Goal: Task Accomplishment & Management: Complete application form

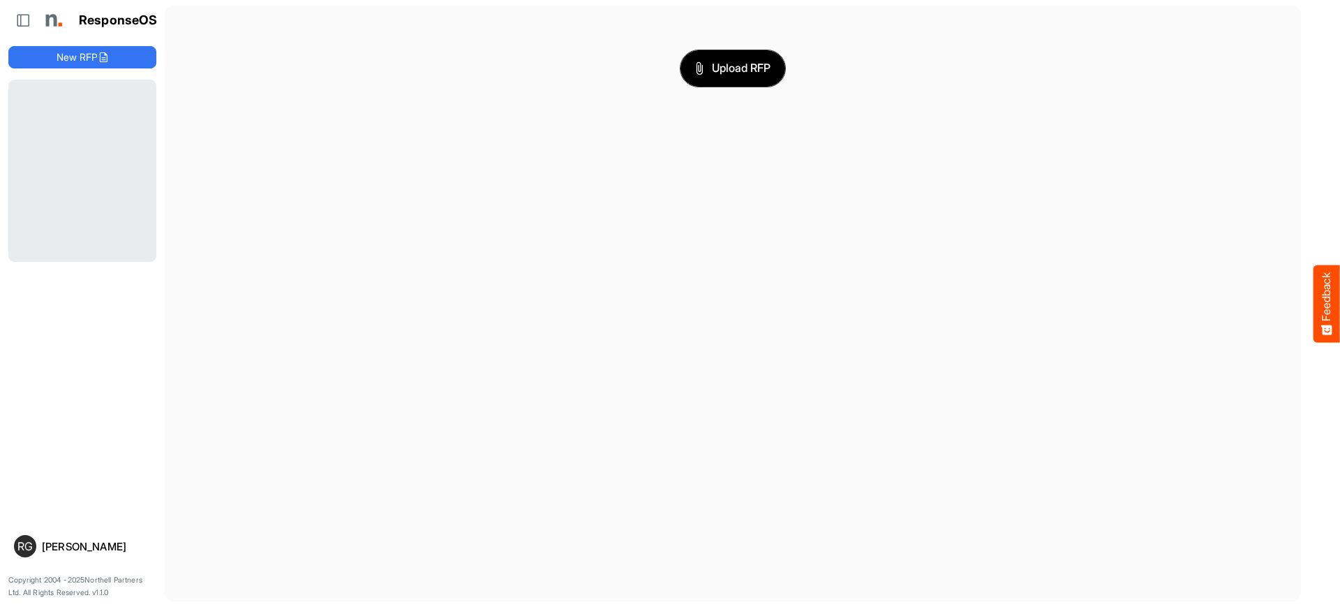
click at [729, 79] on button "Upload RFP" at bounding box center [733, 68] width 105 height 36
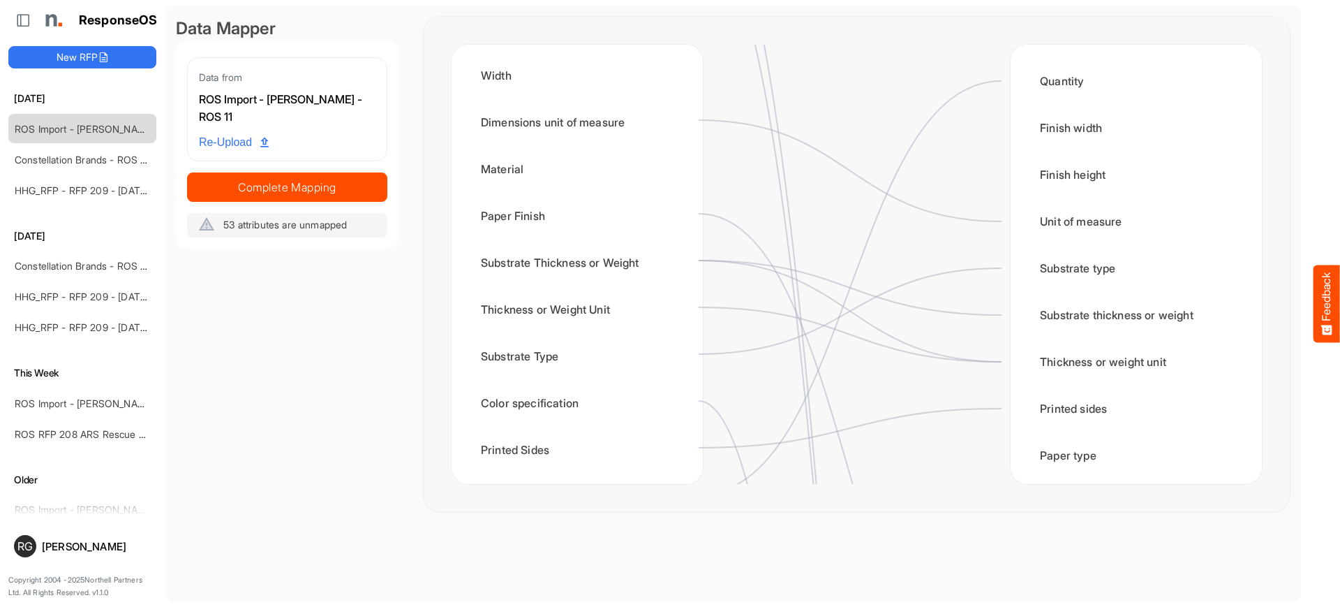
scroll to position [551, 0]
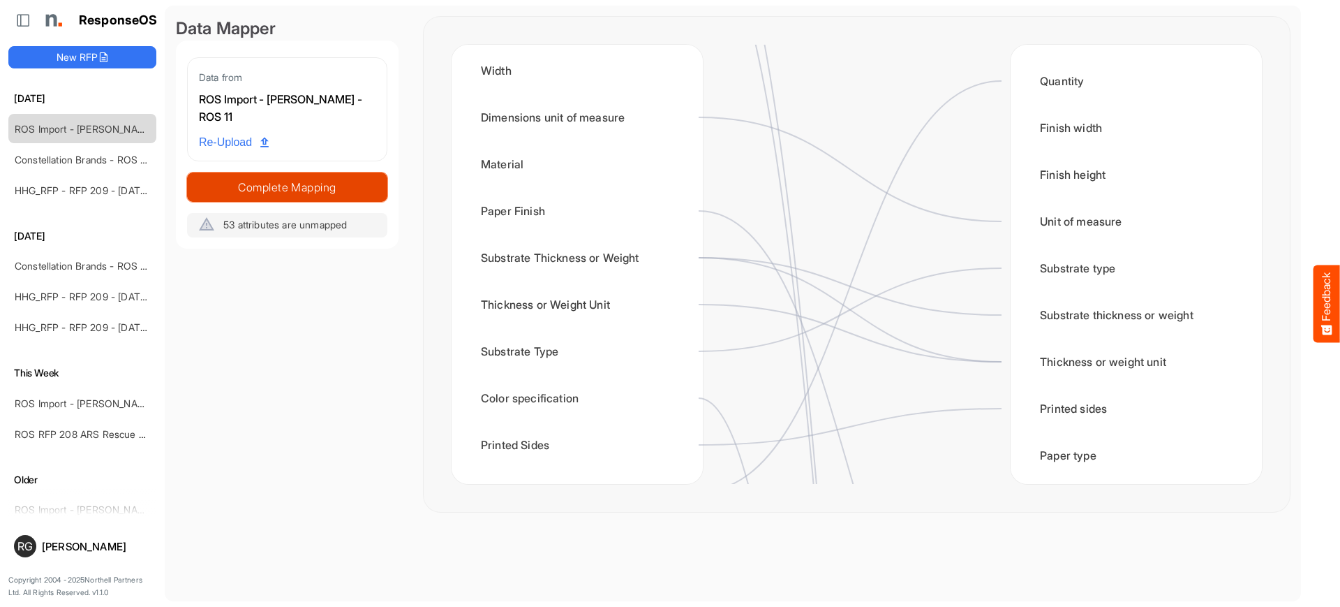
click at [332, 186] on span "Complete Mapping" at bounding box center [287, 187] width 199 height 20
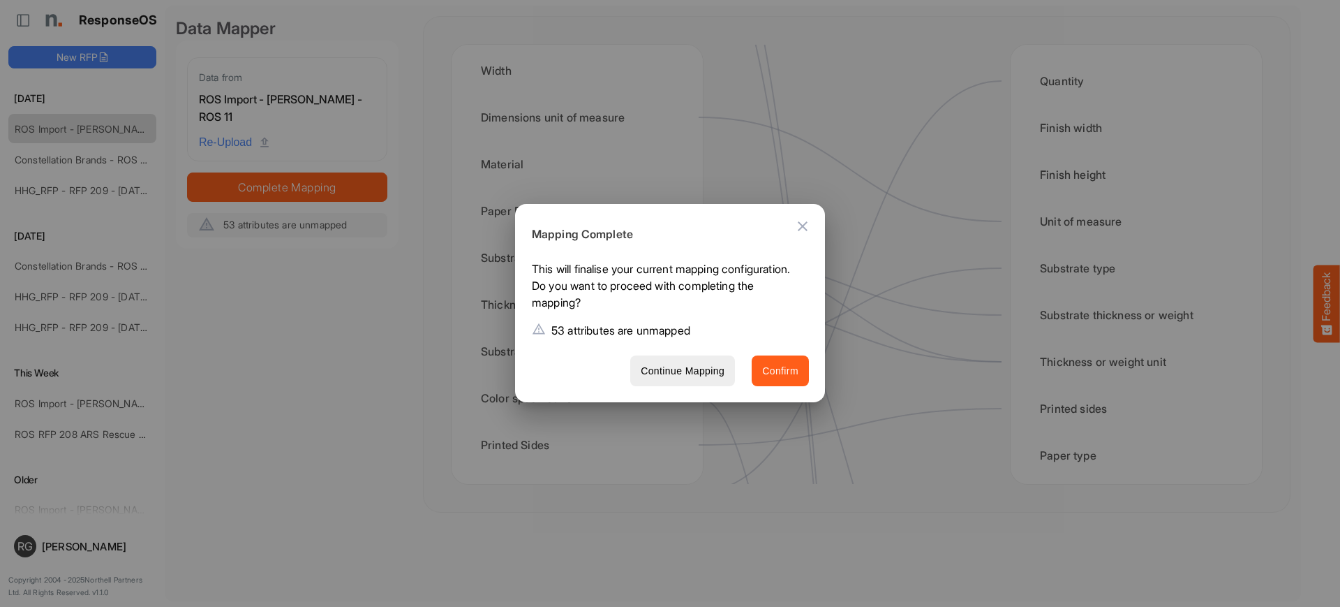
click at [767, 376] on span "Confirm" at bounding box center [780, 370] width 36 height 17
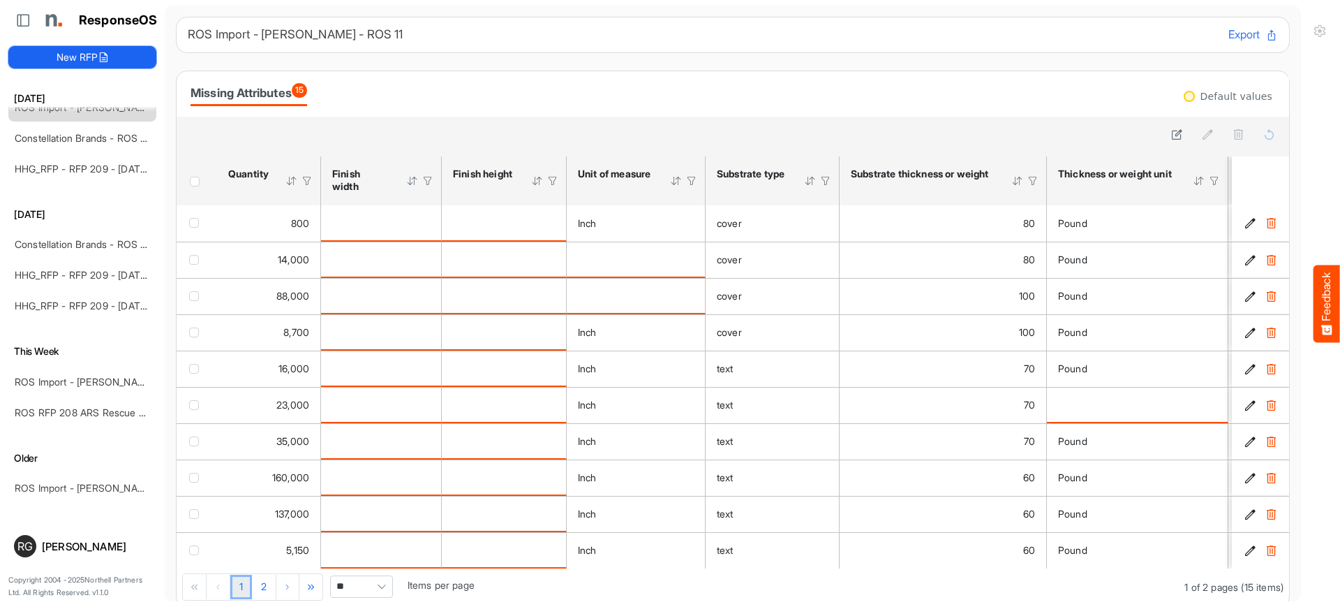
click at [70, 57] on button "New RFP" at bounding box center [82, 57] width 148 height 22
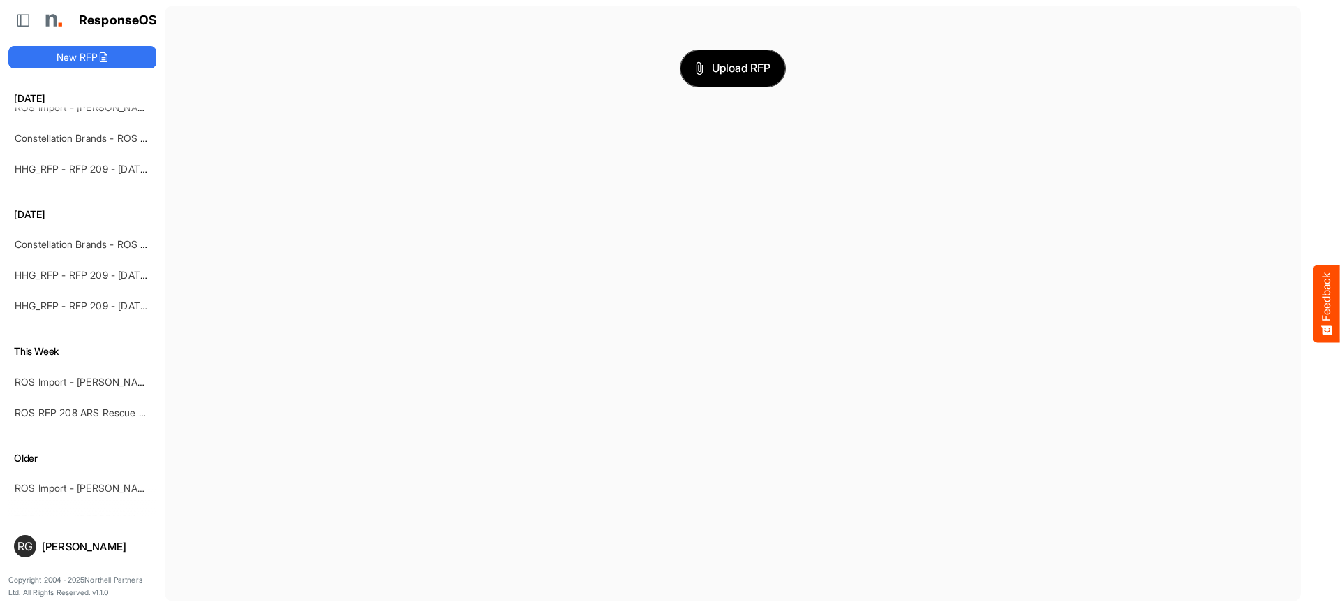
click at [750, 68] on span "Upload RFP" at bounding box center [732, 68] width 75 height 18
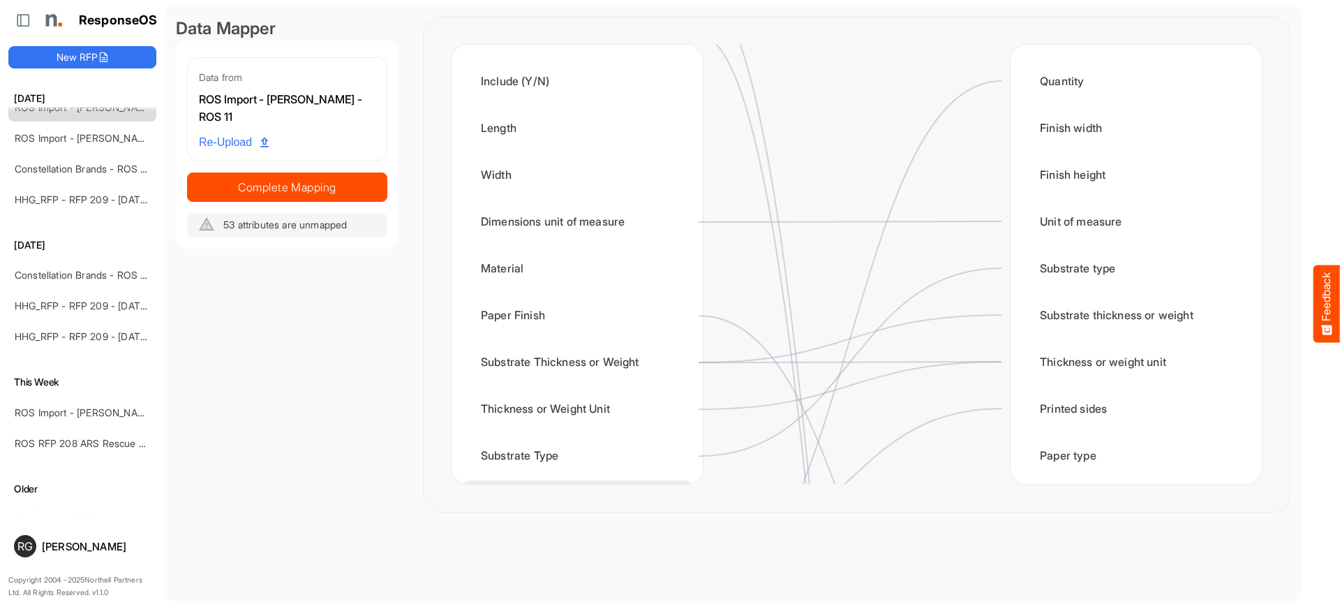
scroll to position [446, 0]
click at [547, 184] on div "Width" at bounding box center [577, 175] width 229 height 43
click at [688, 175] on circle at bounding box center [687, 175] width 17 height 17
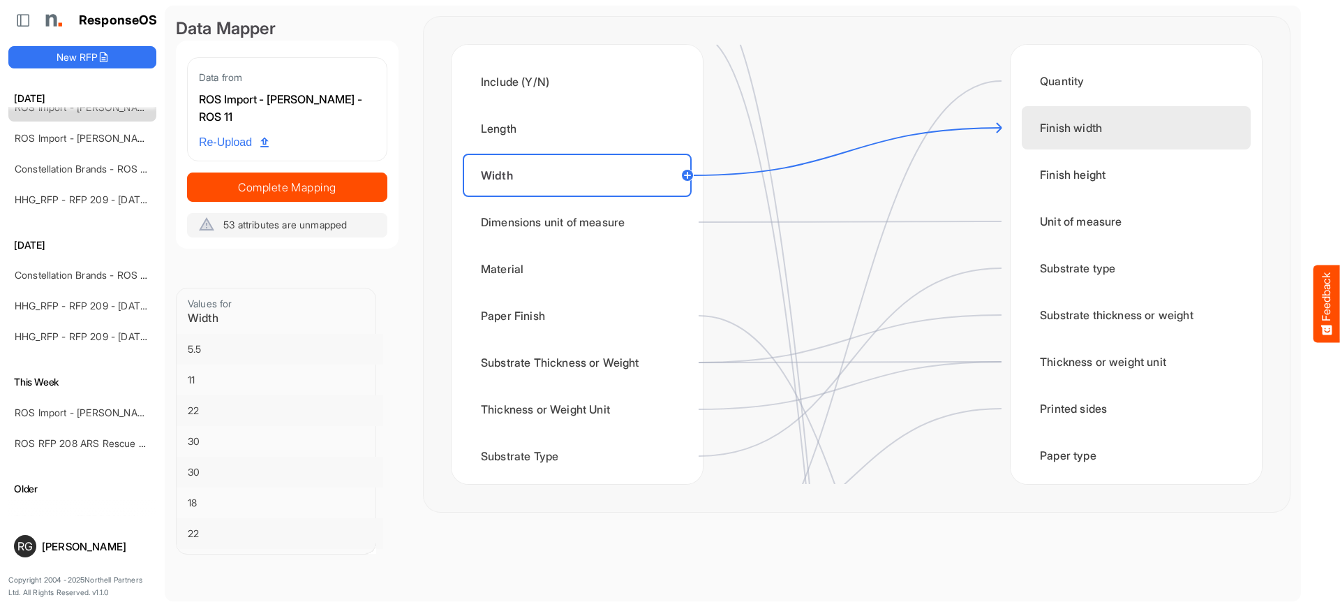
click at [1062, 137] on div "Finish width" at bounding box center [1136, 127] width 229 height 43
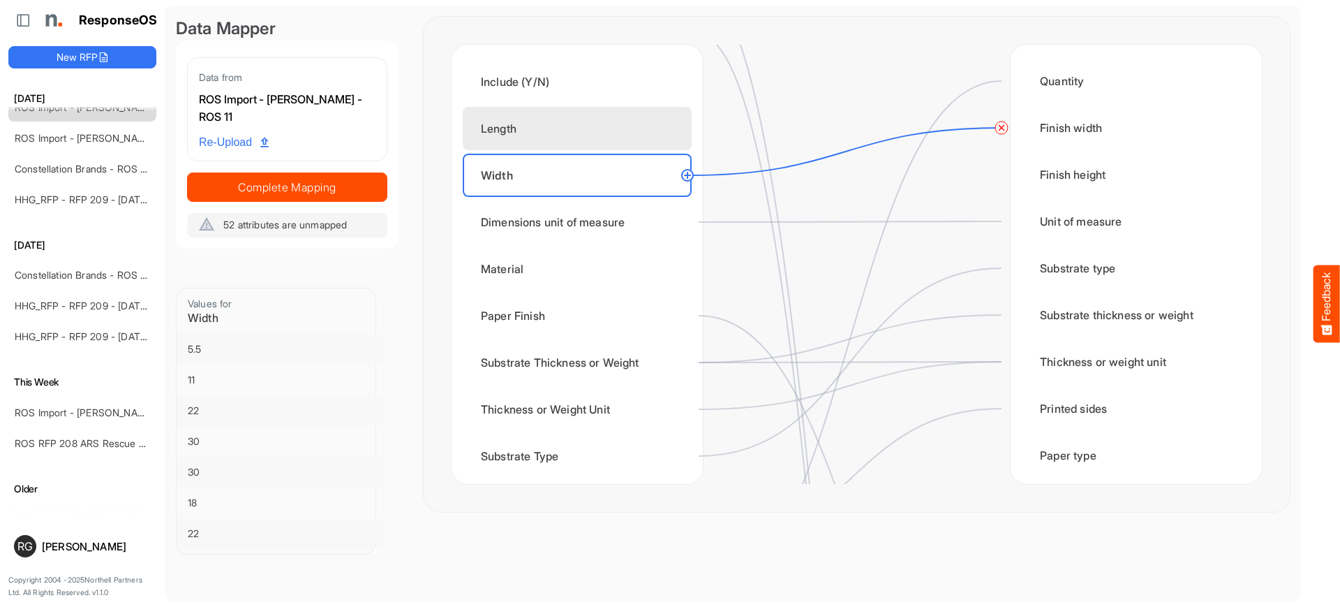
click at [614, 135] on div "Length" at bounding box center [577, 128] width 229 height 43
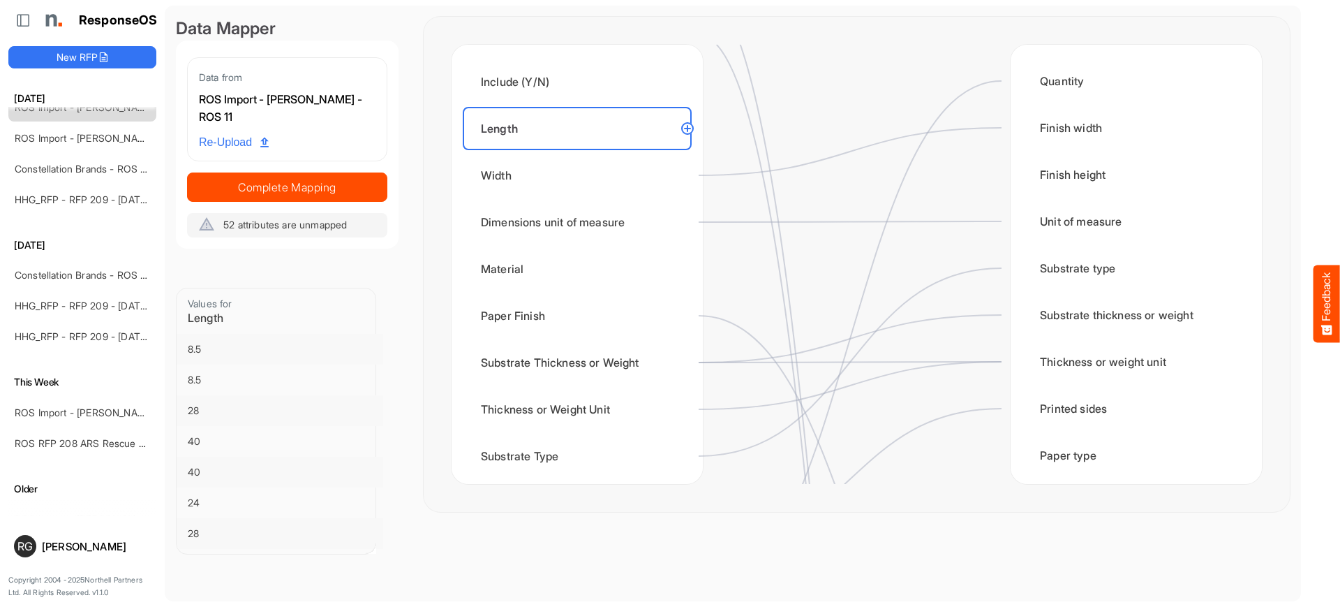
click at [689, 131] on circle at bounding box center [687, 128] width 17 height 17
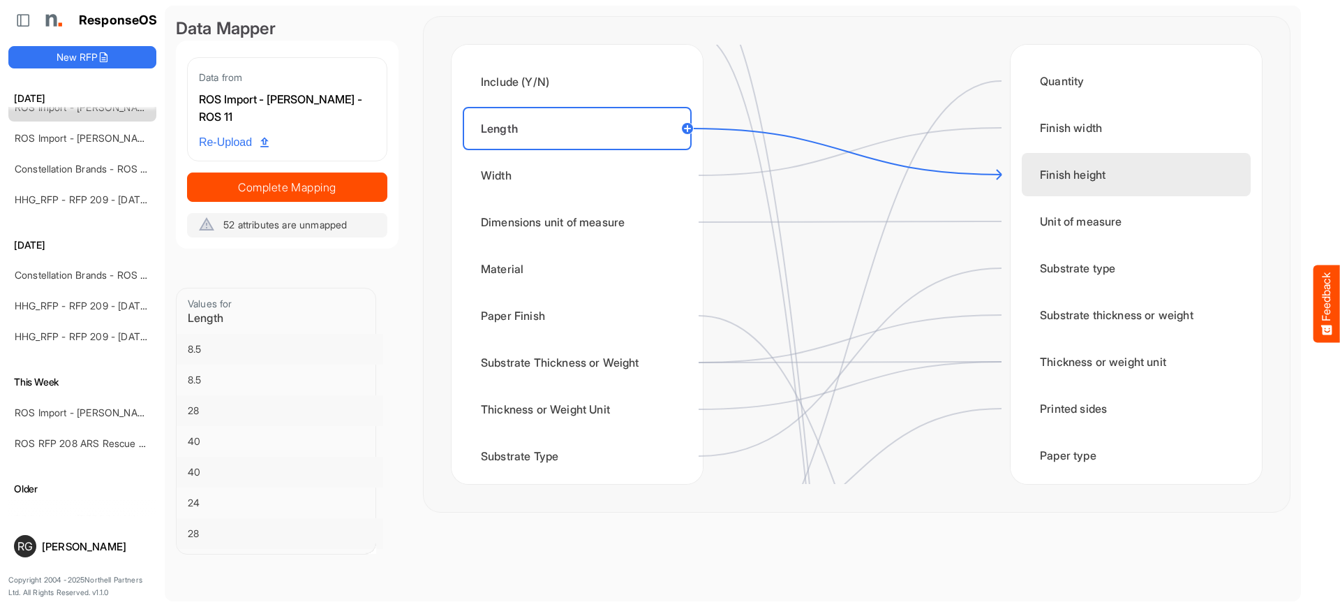
click at [1039, 181] on div "Finish height" at bounding box center [1136, 174] width 229 height 43
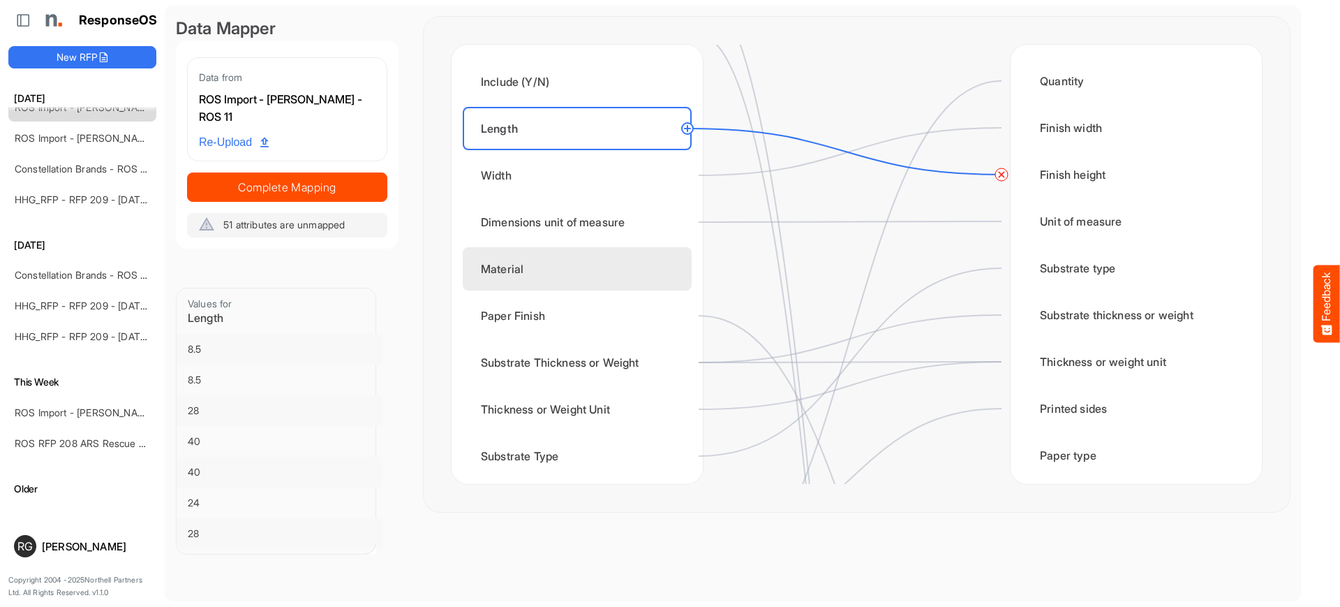
click at [620, 272] on div "Material" at bounding box center [577, 268] width 229 height 43
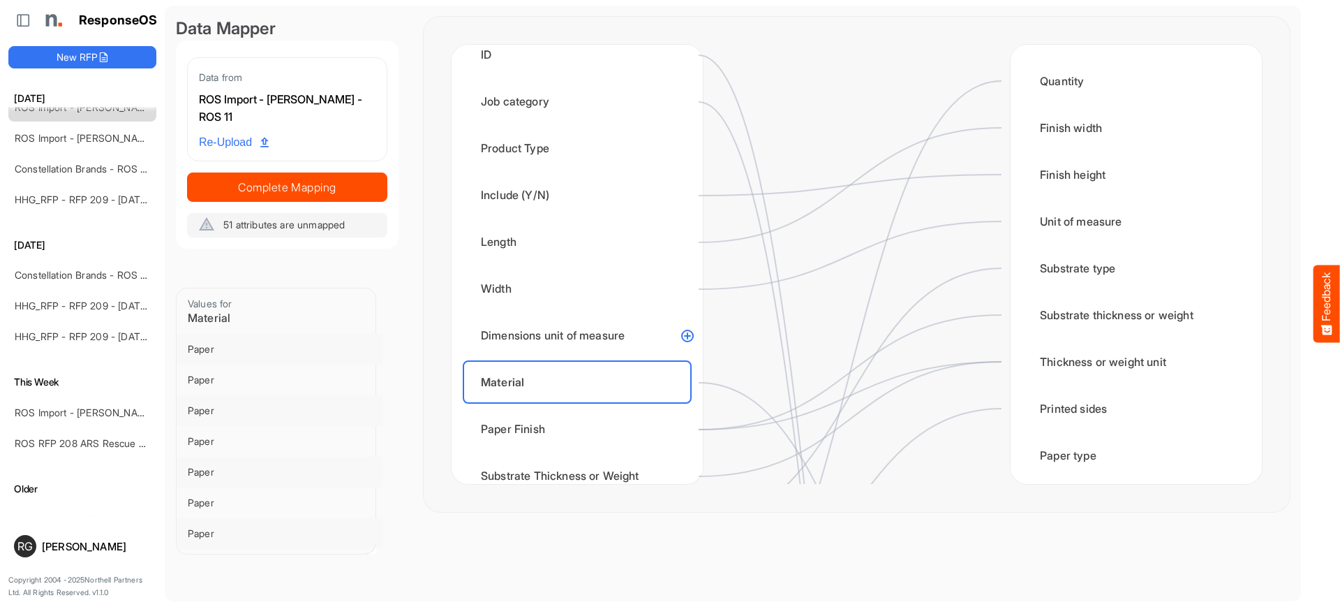
scroll to position [642, 0]
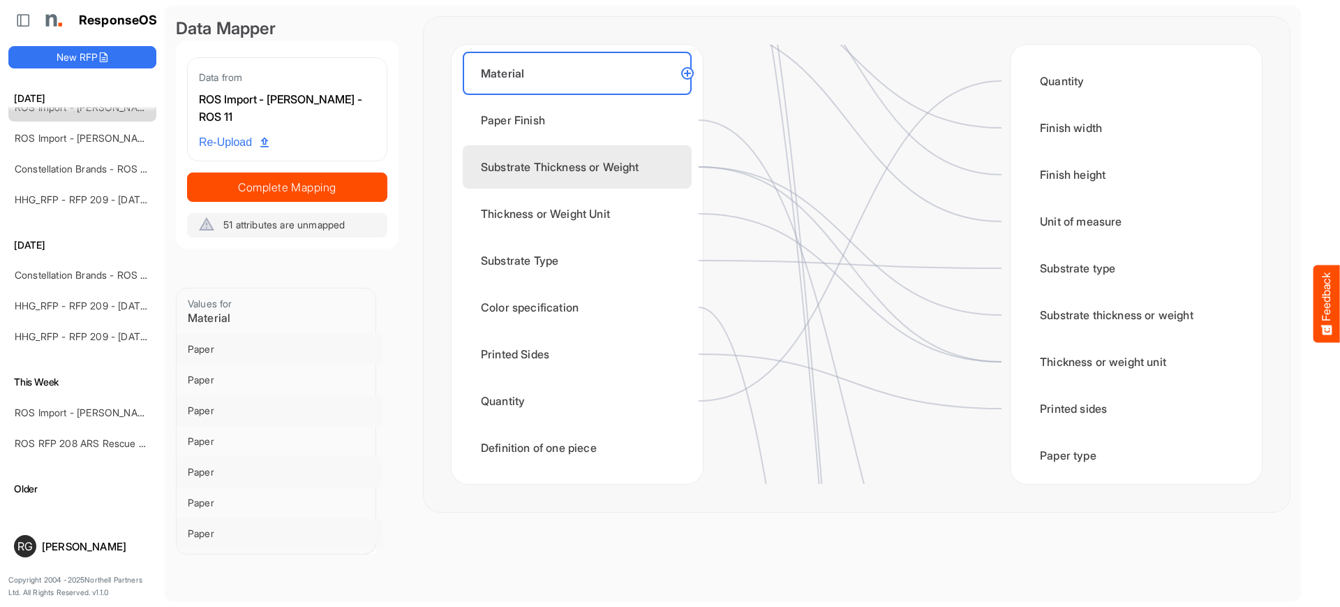
click at [625, 170] on div "Substrate Thickness or Weight" at bounding box center [577, 166] width 229 height 43
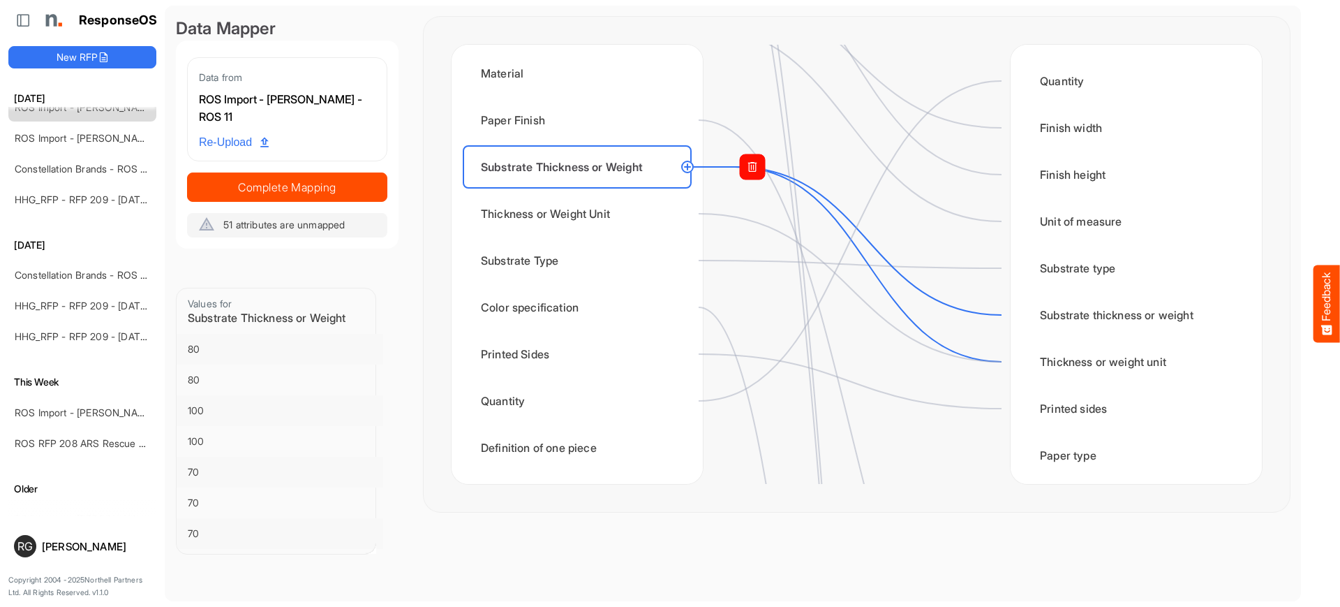
click at [755, 170] on rect at bounding box center [752, 166] width 25 height 25
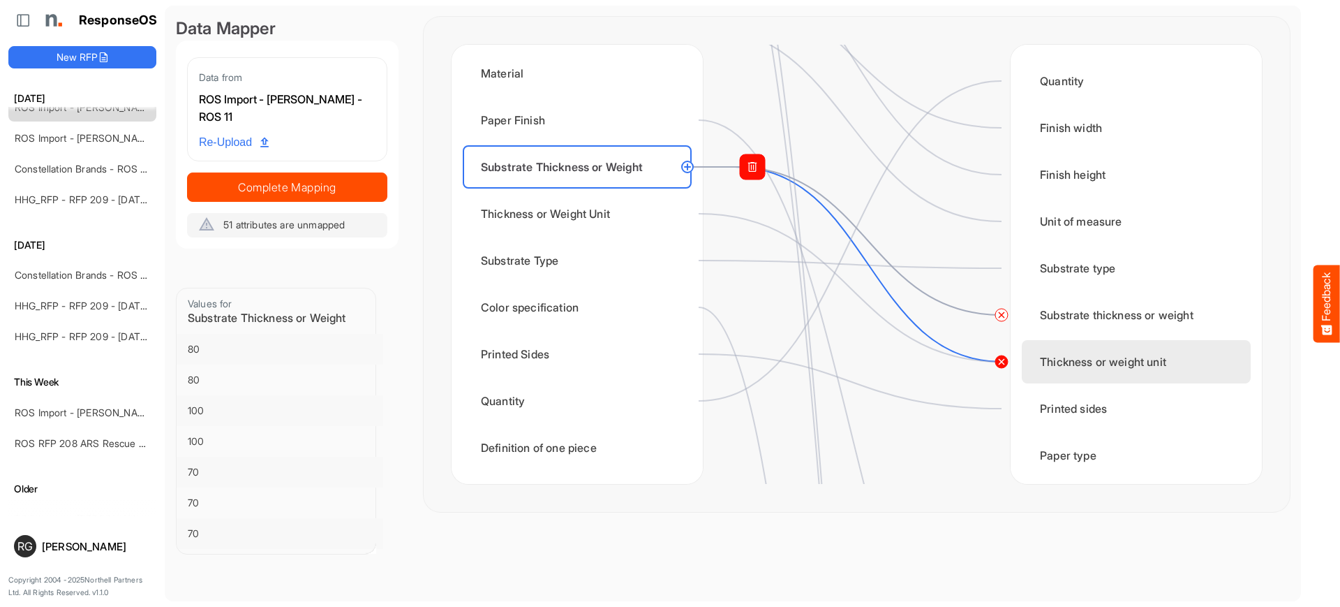
click at [1002, 364] on circle at bounding box center [1001, 361] width 17 height 17
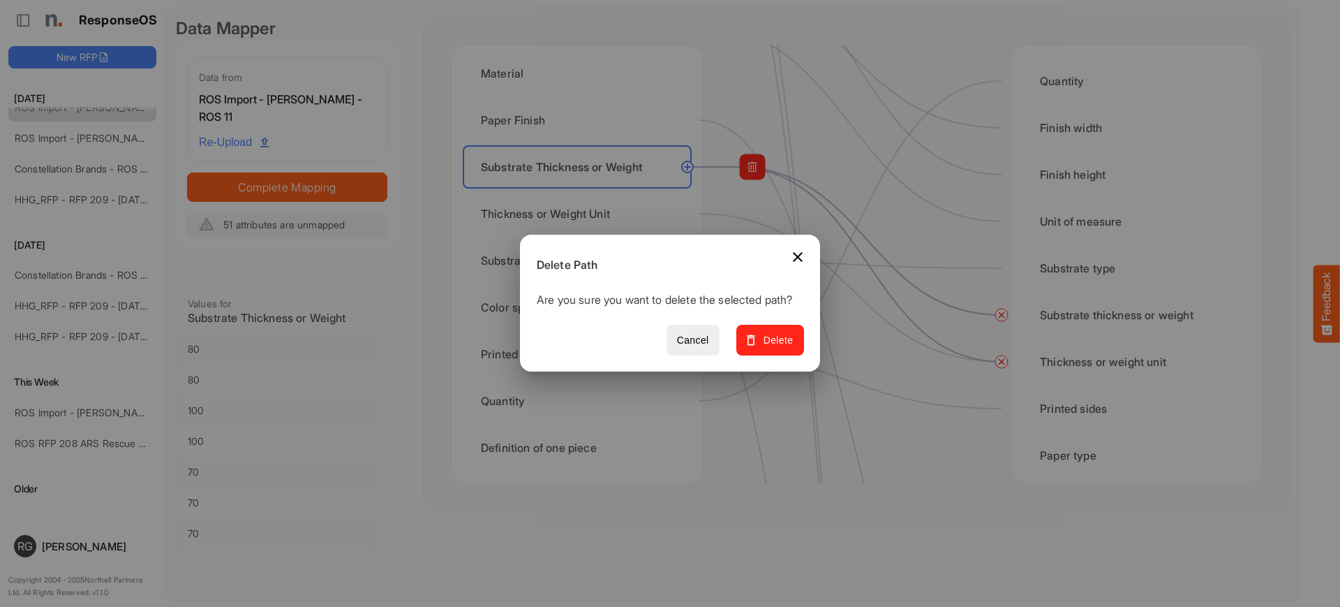
click at [768, 349] on span "Delete" at bounding box center [770, 340] width 47 height 17
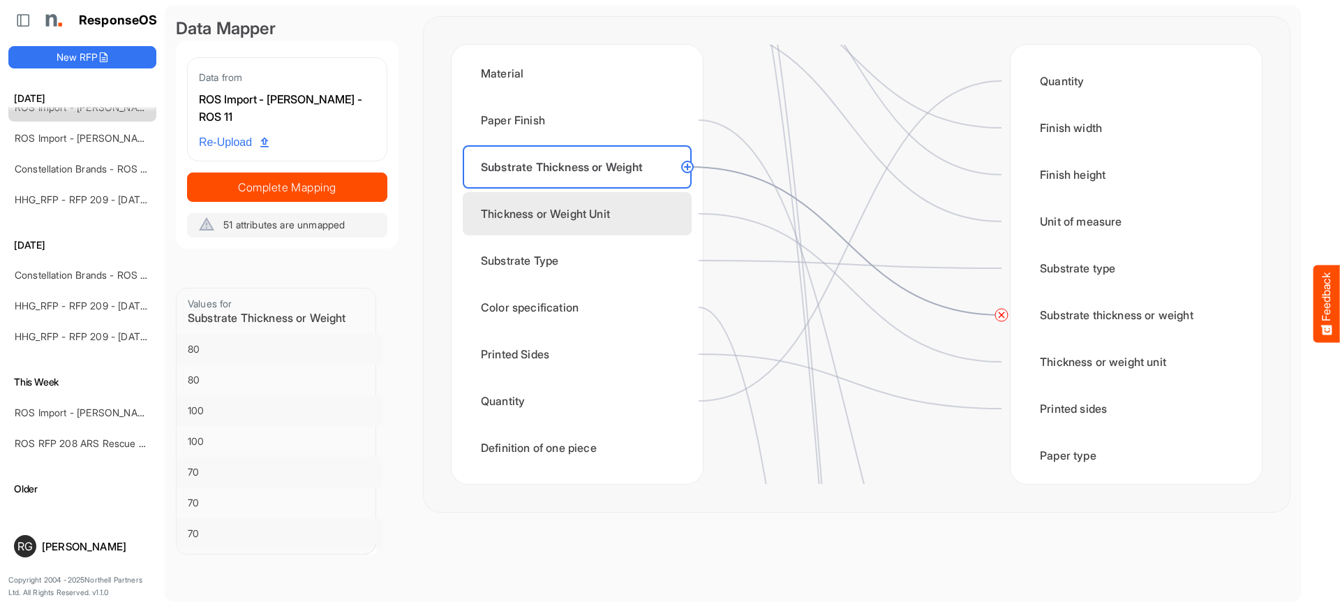
click at [579, 212] on div "Thickness or Weight Unit" at bounding box center [577, 213] width 229 height 43
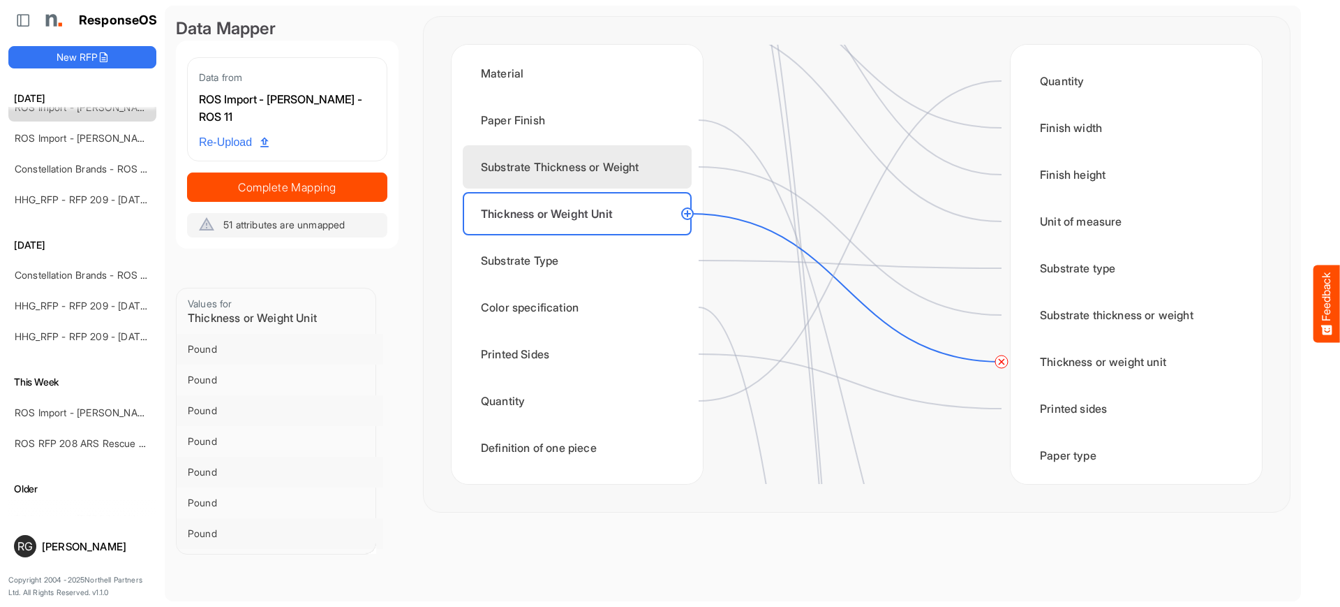
click at [598, 163] on div "Substrate Thickness or Weight" at bounding box center [577, 166] width 229 height 43
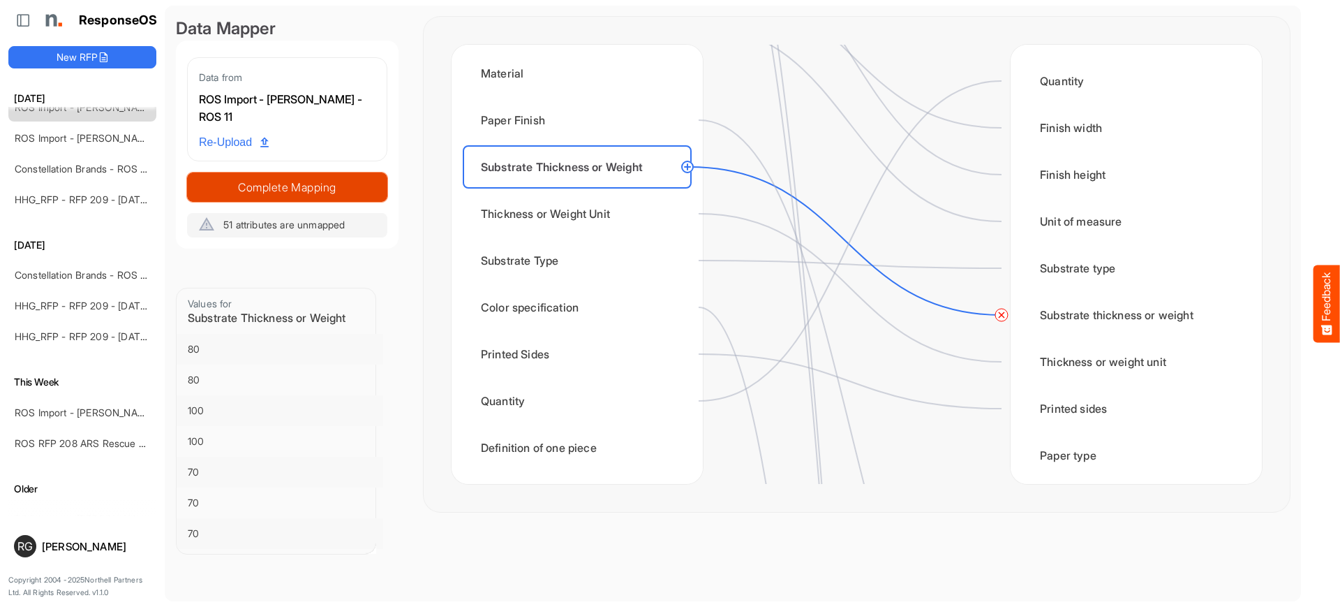
click at [302, 188] on span "Complete Mapping" at bounding box center [287, 187] width 199 height 20
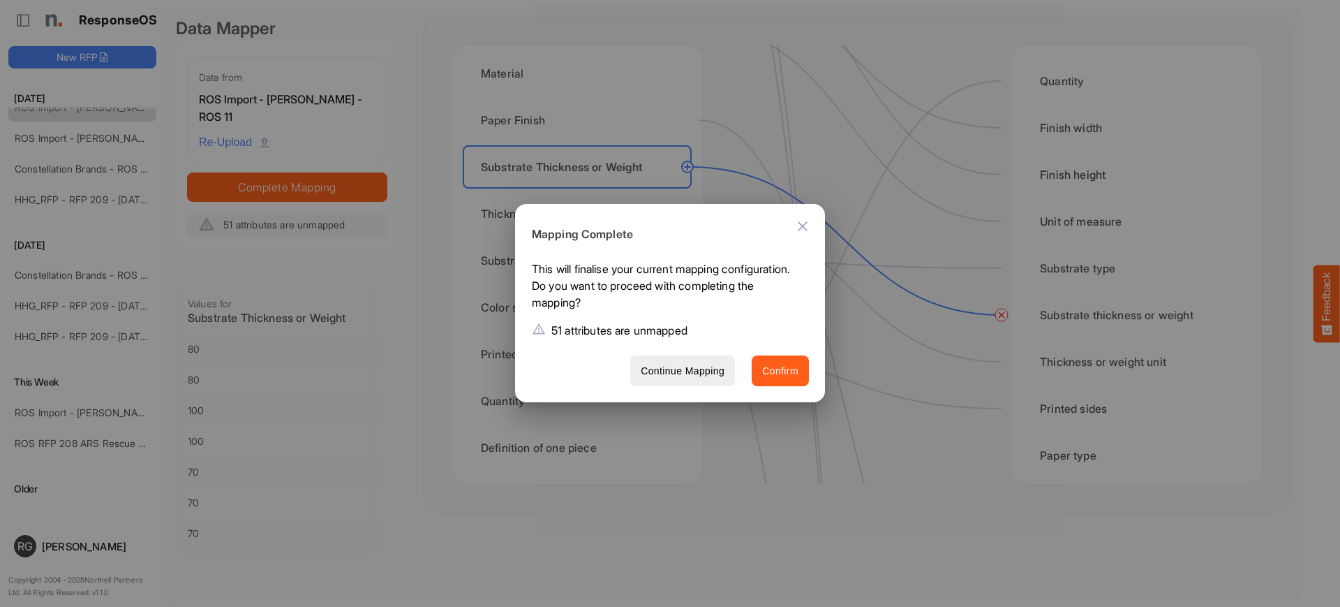
click at [787, 376] on span "Confirm" at bounding box center [780, 370] width 36 height 17
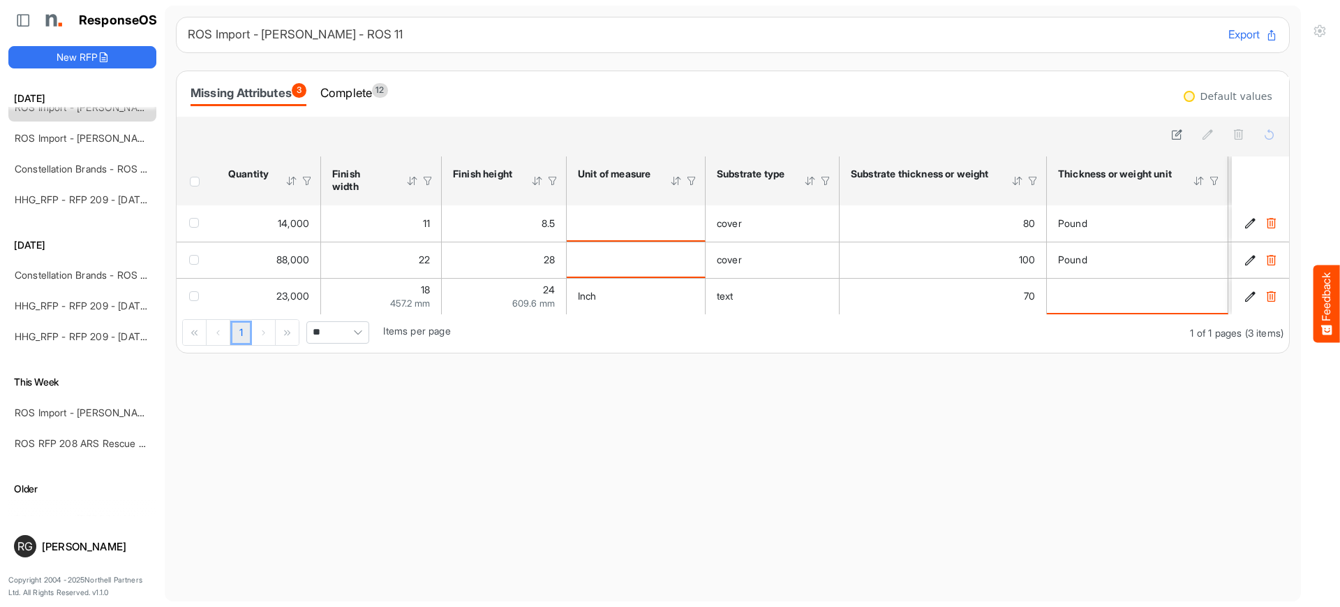
click at [194, 181] on span "Header checkbox" at bounding box center [195, 182] width 10 height 10
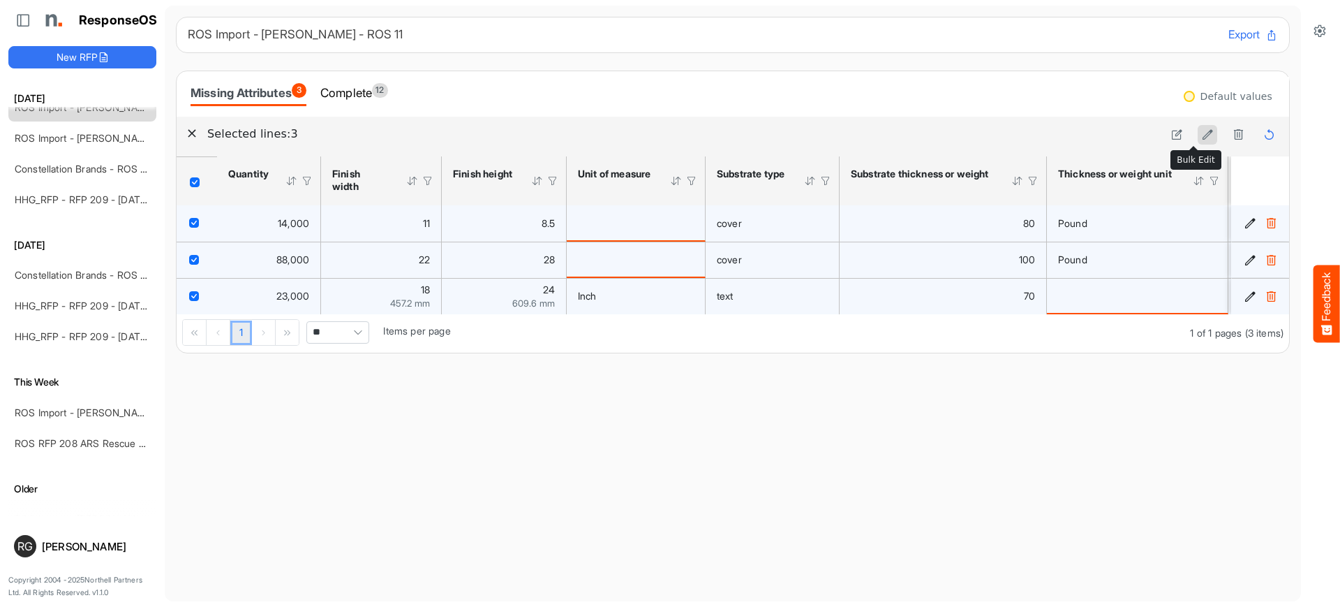
click at [1202, 135] on icon at bounding box center [1208, 134] width 12 height 12
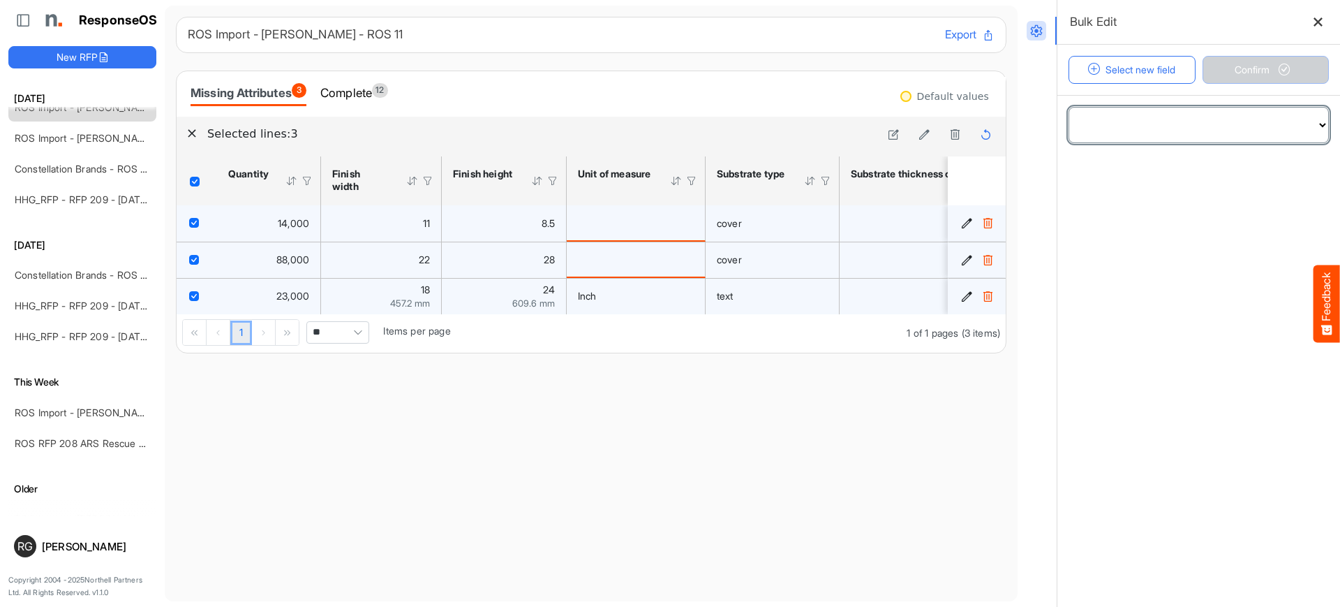
click at [1303, 125] on select "**********" at bounding box center [1198, 124] width 259 height 35
select select "**********"
click at [1069, 107] on select "**********" at bounding box center [1198, 124] width 259 height 35
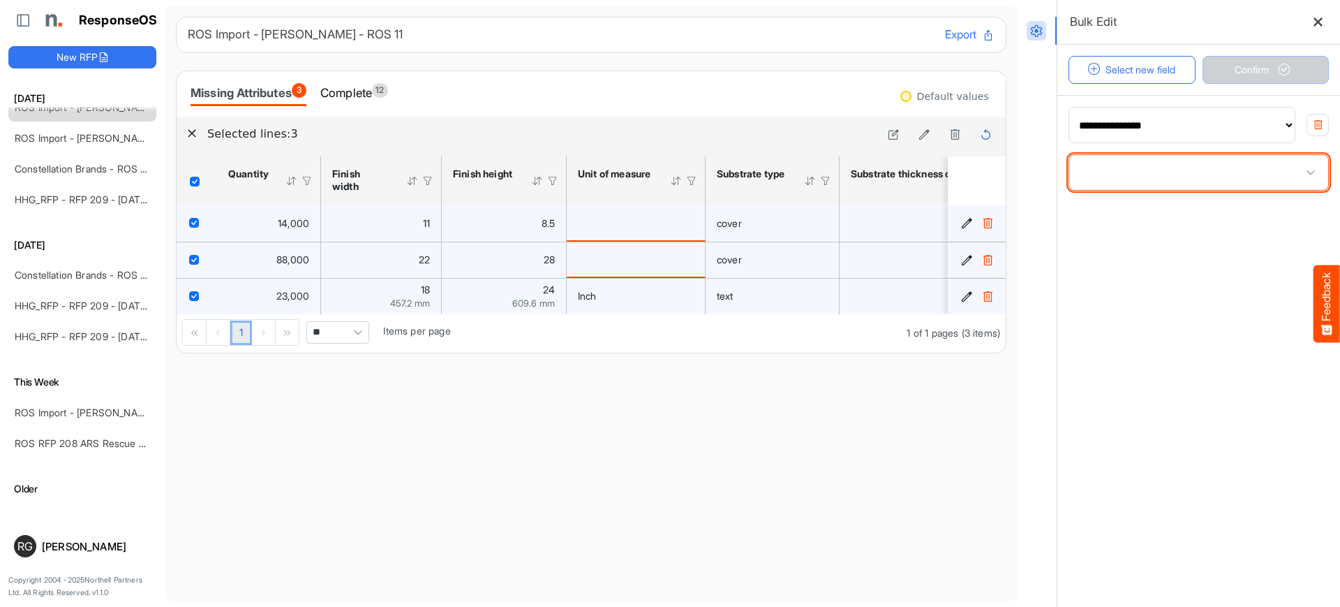
click at [1300, 168] on span at bounding box center [1310, 172] width 21 height 21
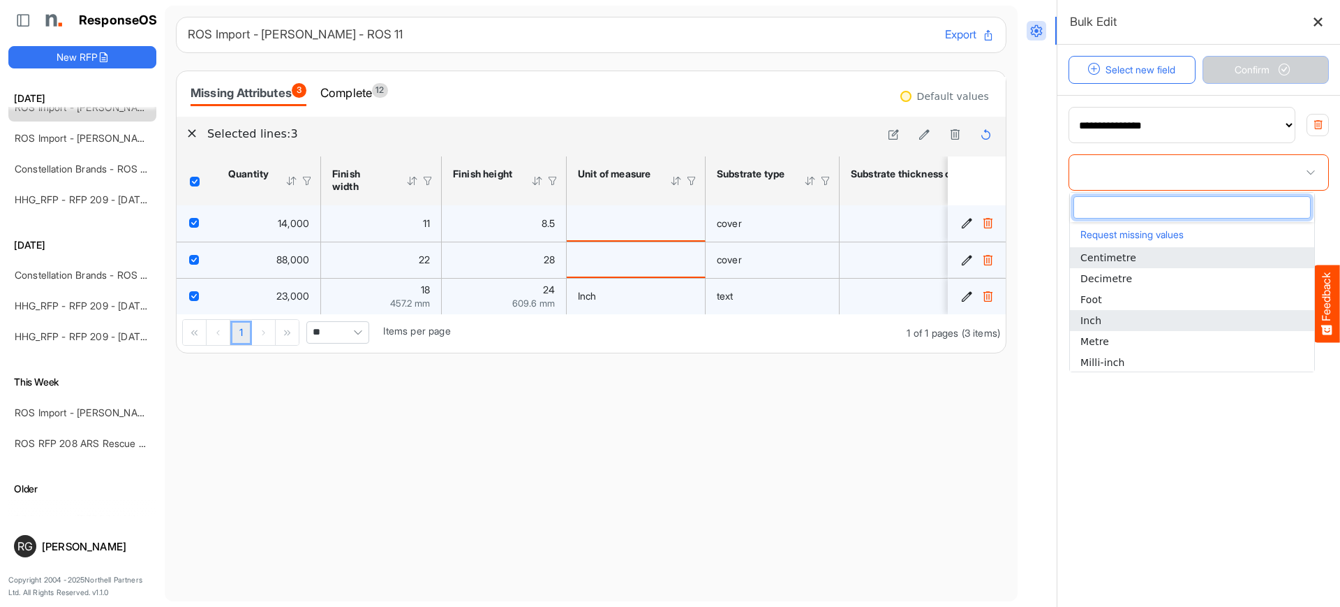
click at [1175, 319] on li "Inch" at bounding box center [1192, 320] width 244 height 21
type input "****"
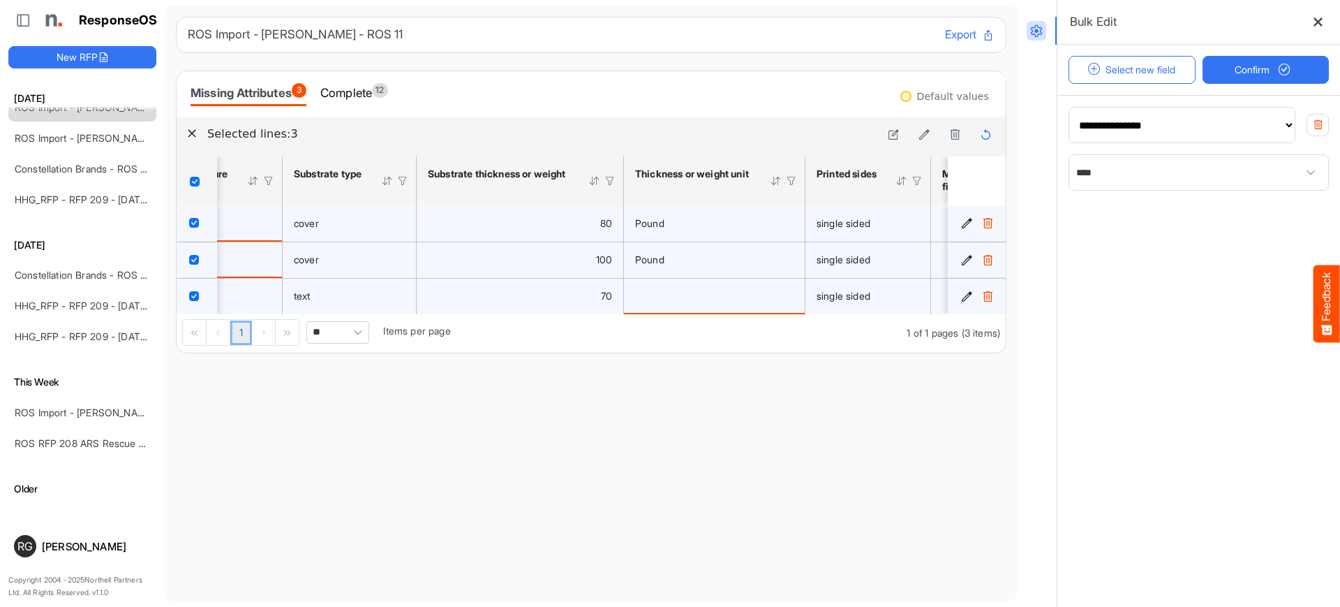
scroll to position [0, 427]
click at [1157, 76] on button "Select new field" at bounding box center [1132, 70] width 127 height 28
click at [1317, 227] on div "**********" at bounding box center [1199, 231] width 283 height 59
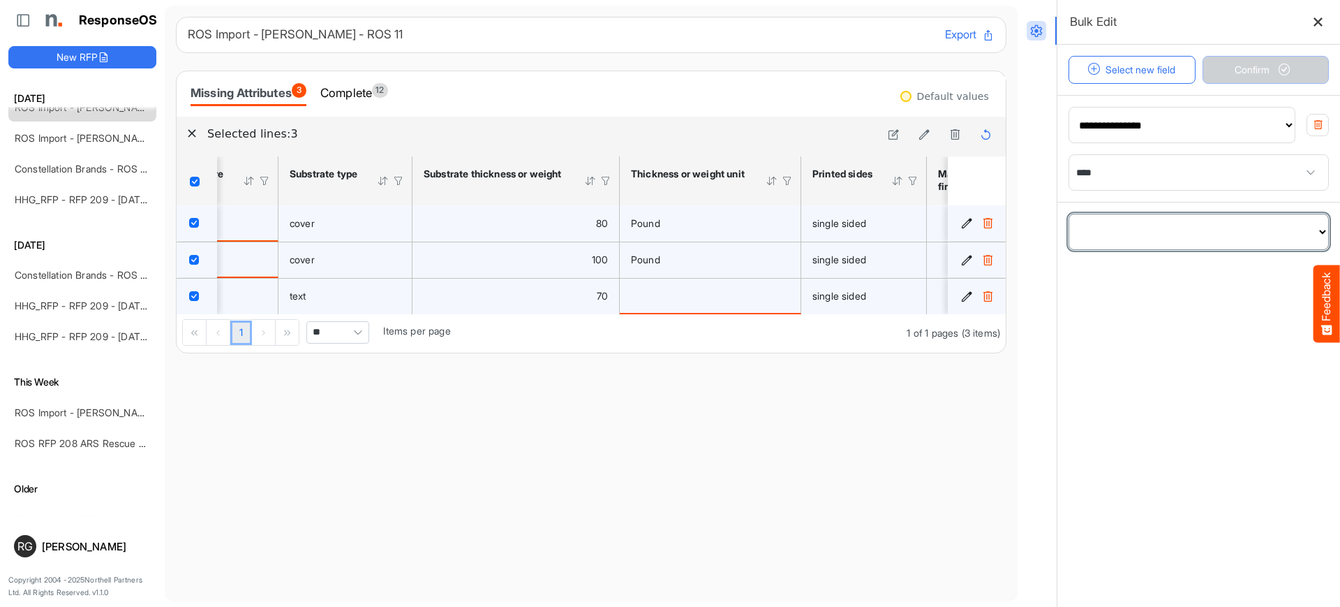
click at [1310, 230] on select "**********" at bounding box center [1198, 231] width 259 height 35
select select "**********"
click at [1069, 214] on select "**********" at bounding box center [1198, 231] width 259 height 35
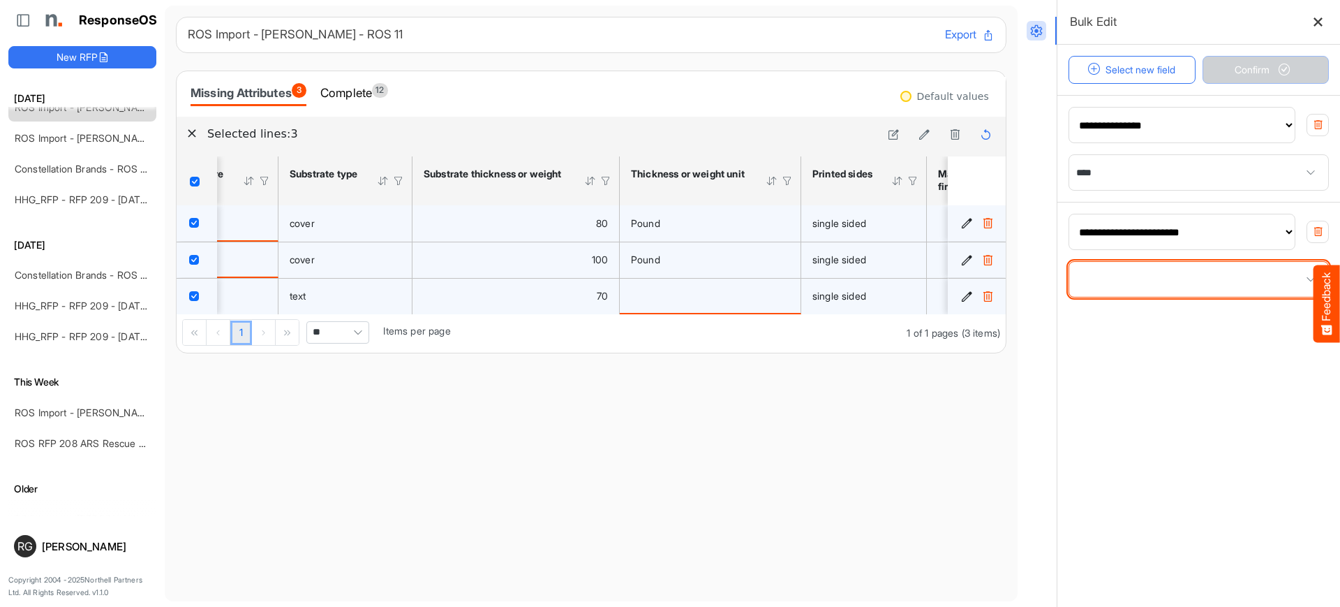
click at [1216, 285] on span at bounding box center [1198, 279] width 259 height 35
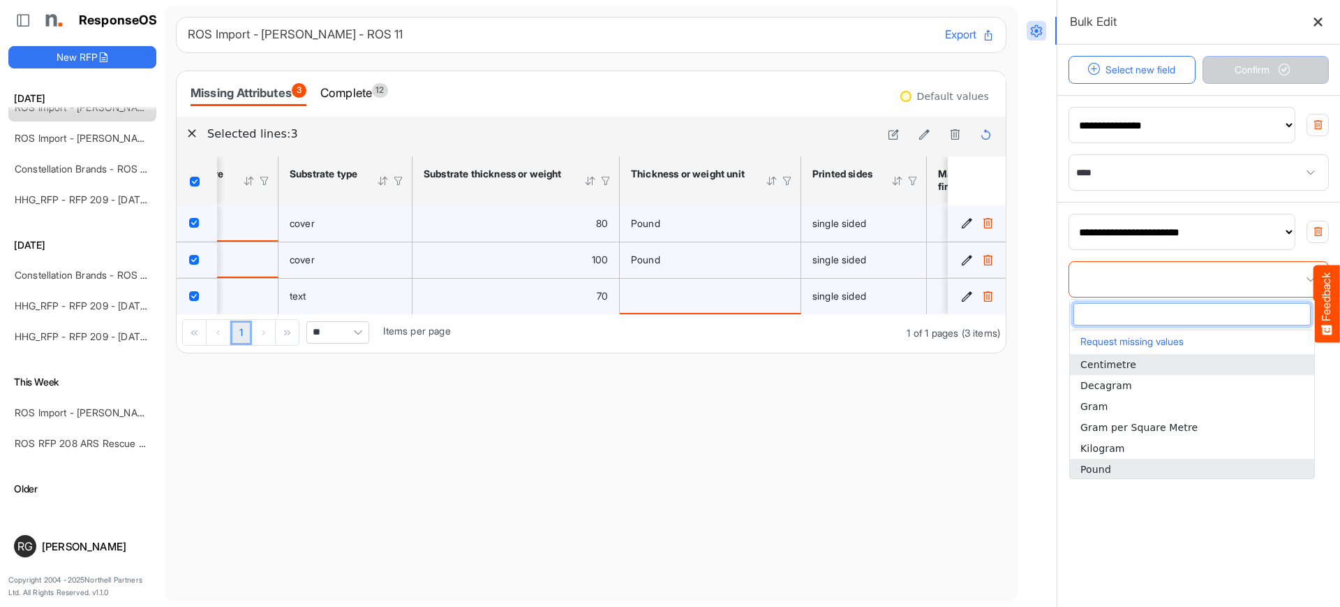
click at [1143, 470] on li "Pound" at bounding box center [1192, 469] width 244 height 21
type input "*****"
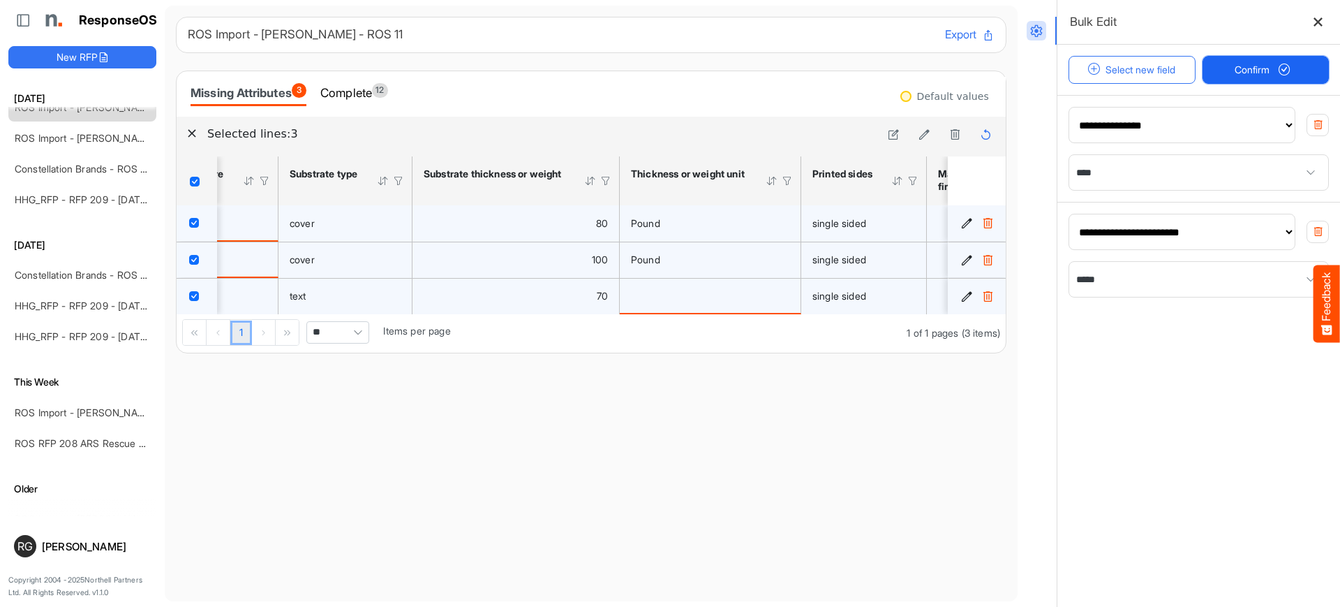
click at [1259, 68] on span "Confirm" at bounding box center [1265, 69] width 61 height 15
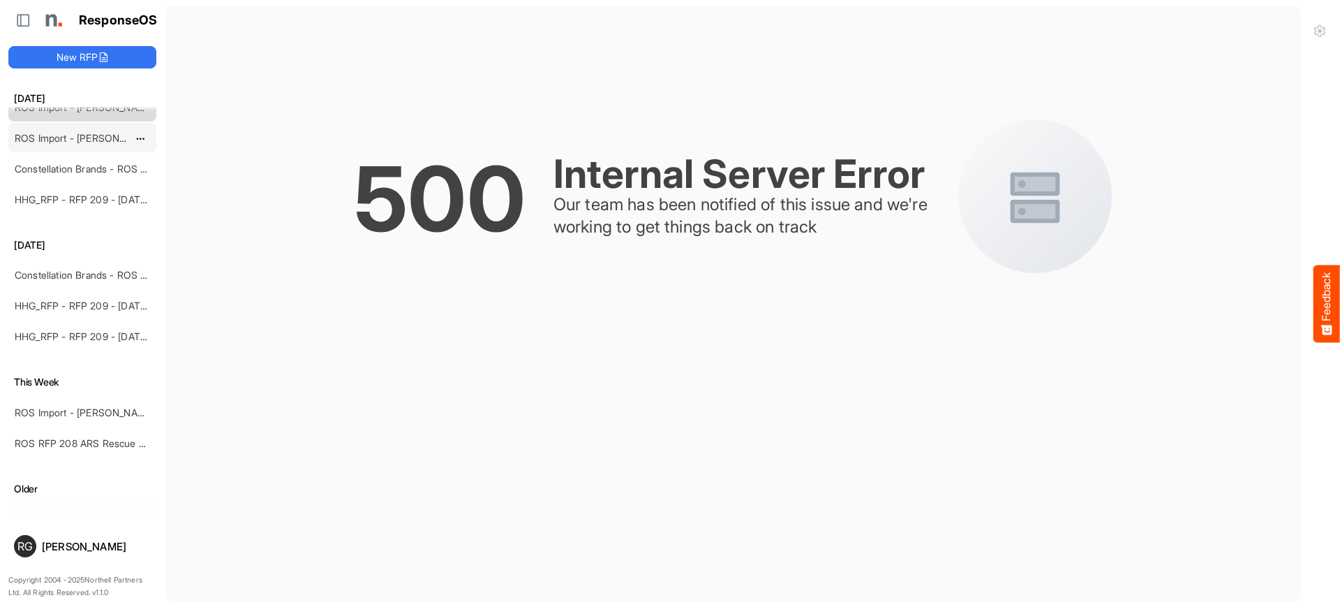
click at [68, 143] on link "ROS Import - [PERSON_NAME] - ROS 11" at bounding box center [105, 138] width 181 height 12
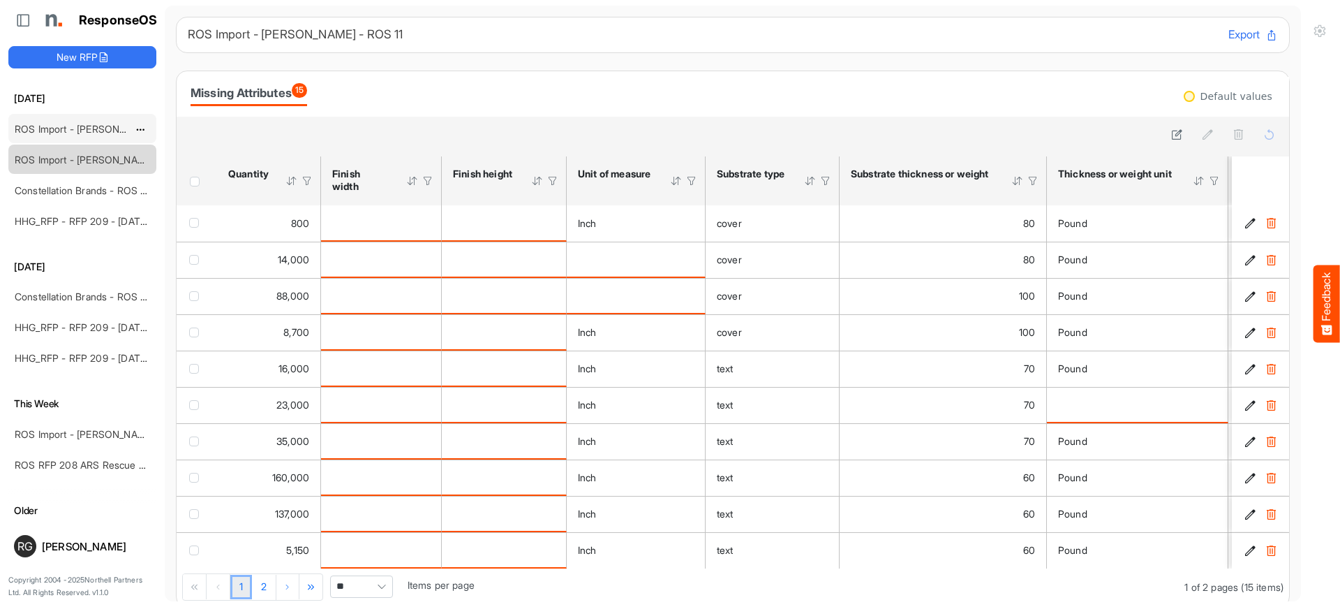
click at [95, 129] on link "ROS Import - [PERSON_NAME] - ROS 11" at bounding box center [105, 129] width 181 height 12
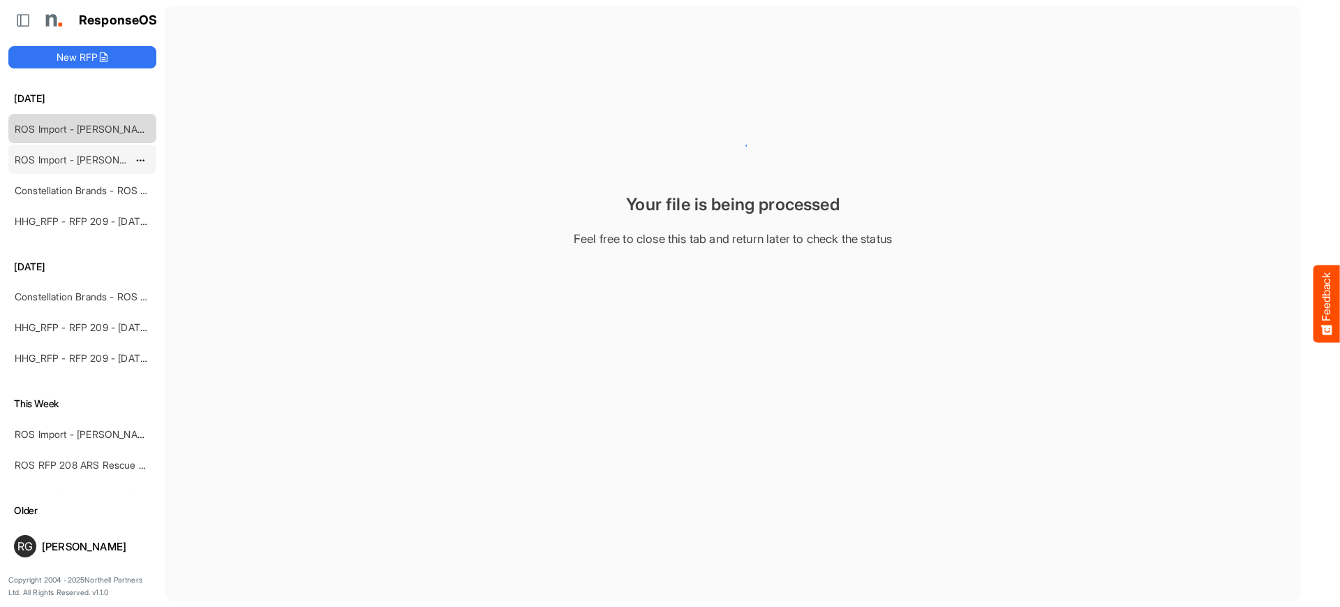
click at [82, 163] on link "ROS Import - [PERSON_NAME] - ROS 11" at bounding box center [105, 160] width 181 height 12
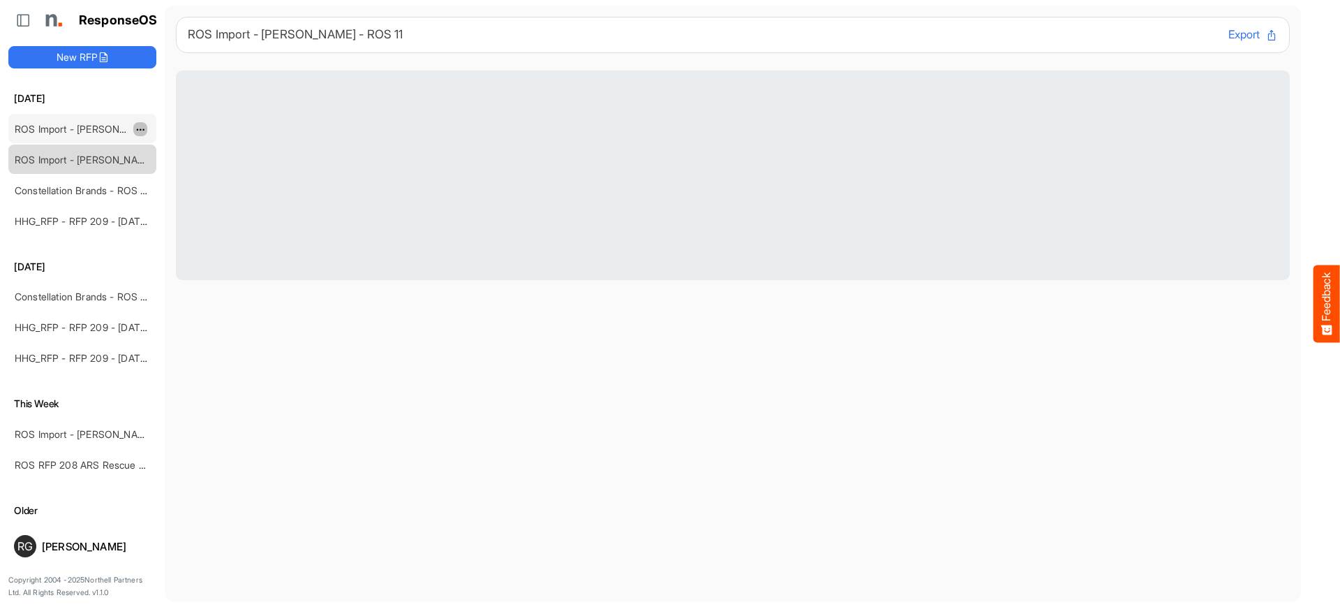
click at [159, 159] on span "dropdownbutton" at bounding box center [162, 161] width 7 height 10
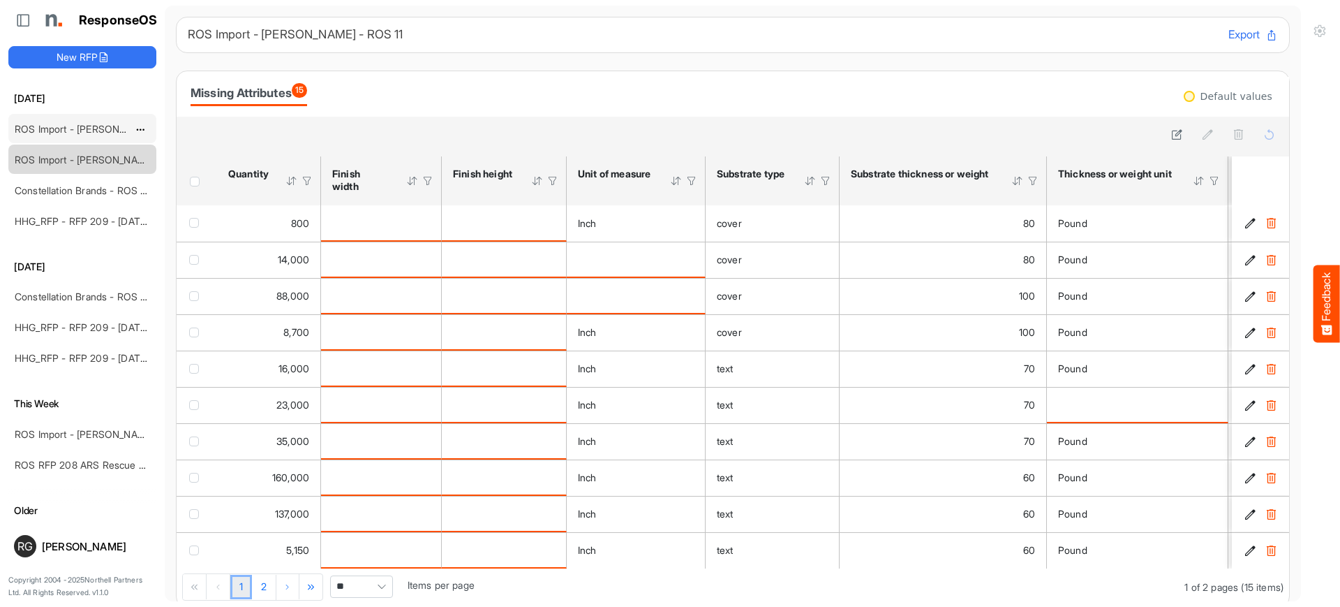
click at [97, 133] on link "ROS Import - [PERSON_NAME] - ROS 11" at bounding box center [105, 129] width 181 height 12
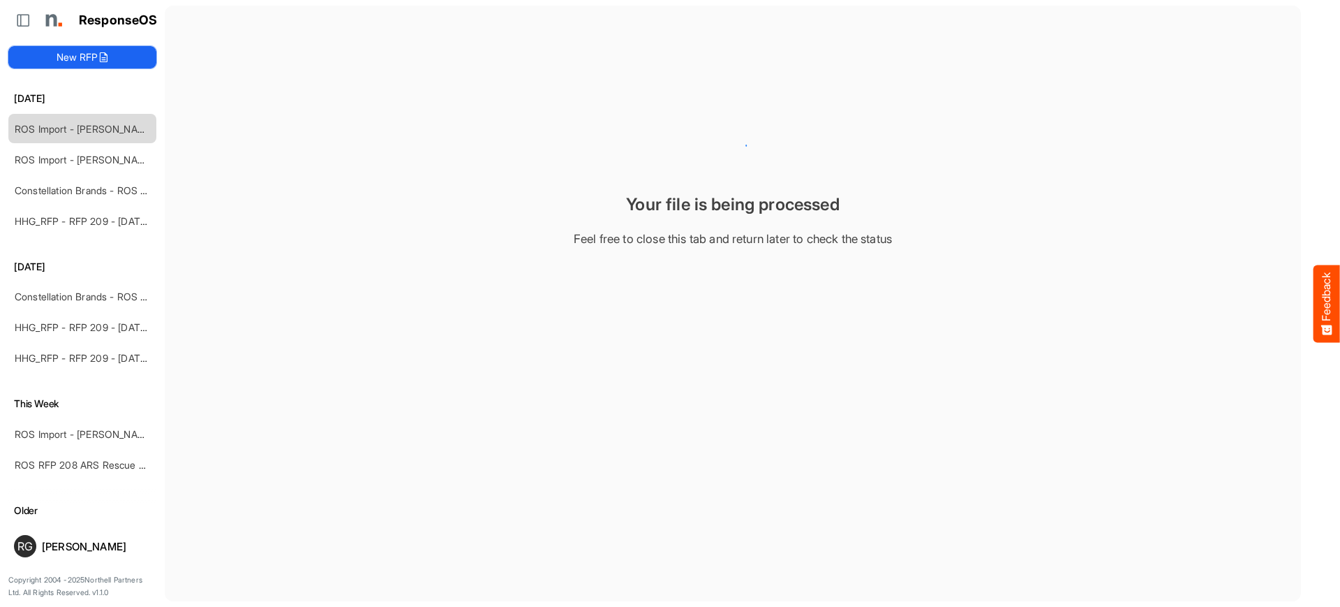
click at [82, 53] on button "New RFP" at bounding box center [82, 57] width 148 height 22
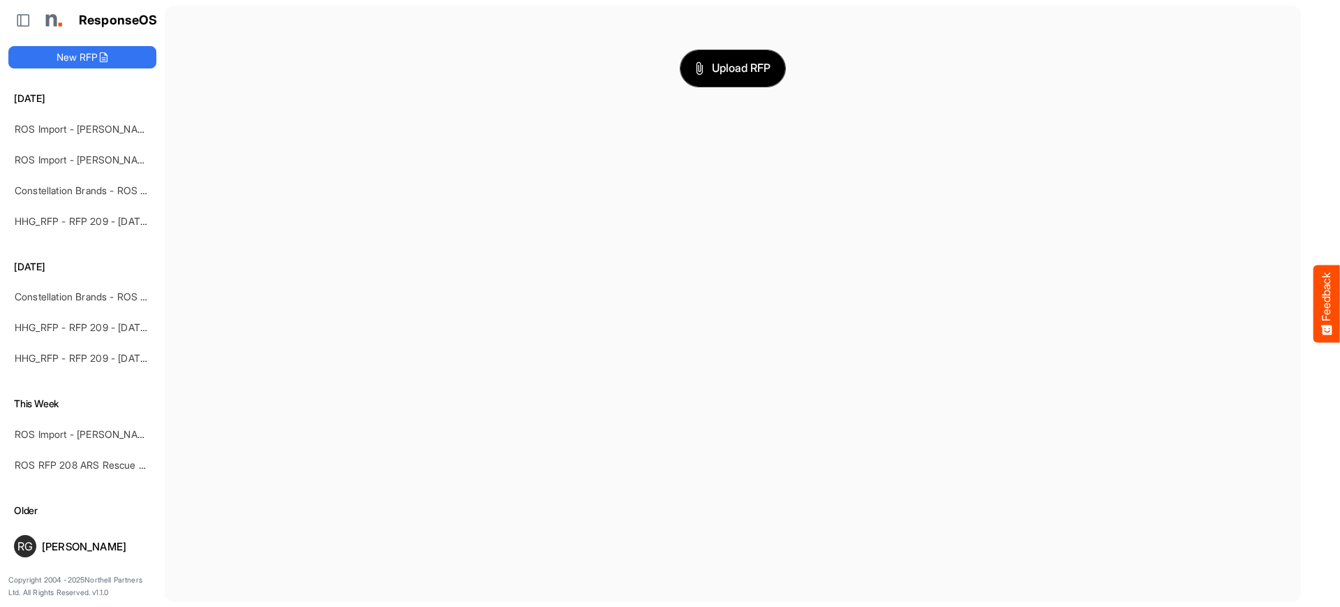
click at [726, 58] on button "Upload RFP" at bounding box center [733, 68] width 105 height 36
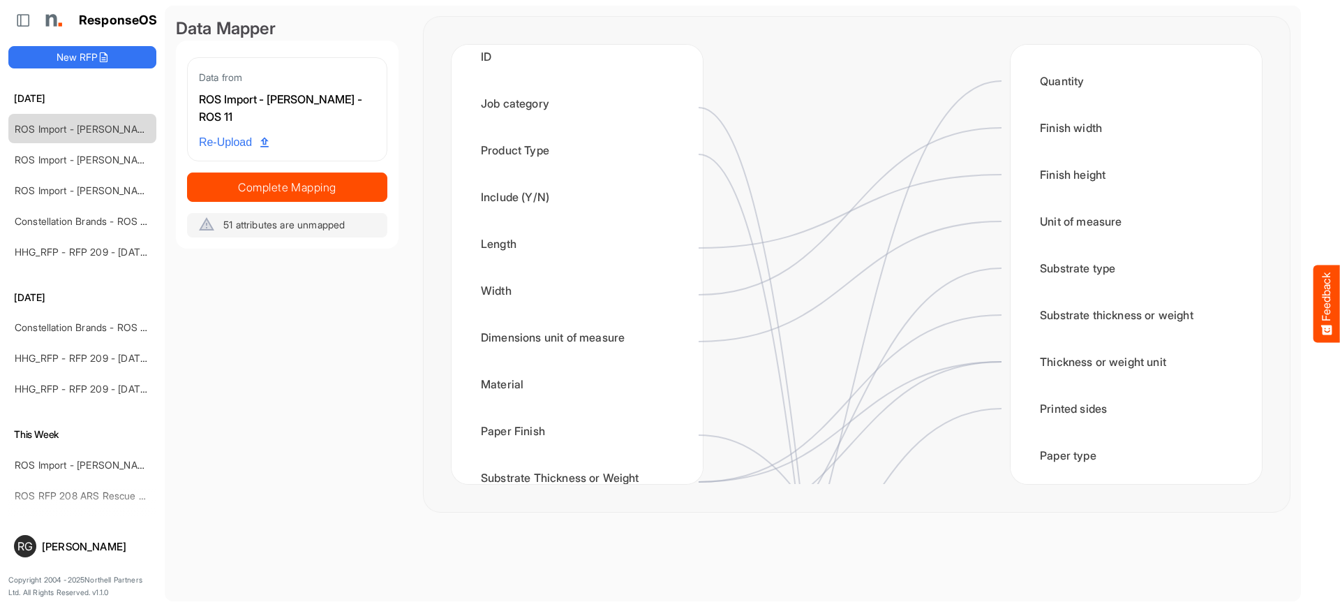
scroll to position [320, 0]
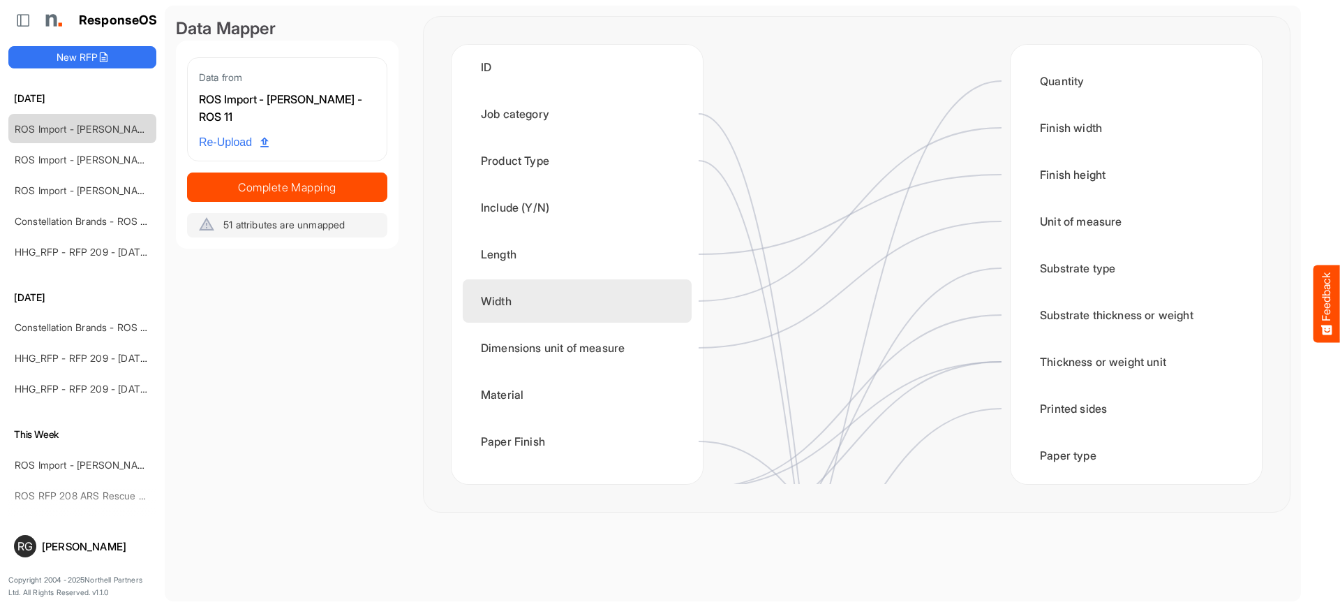
click at [562, 308] on div "Width" at bounding box center [577, 300] width 229 height 43
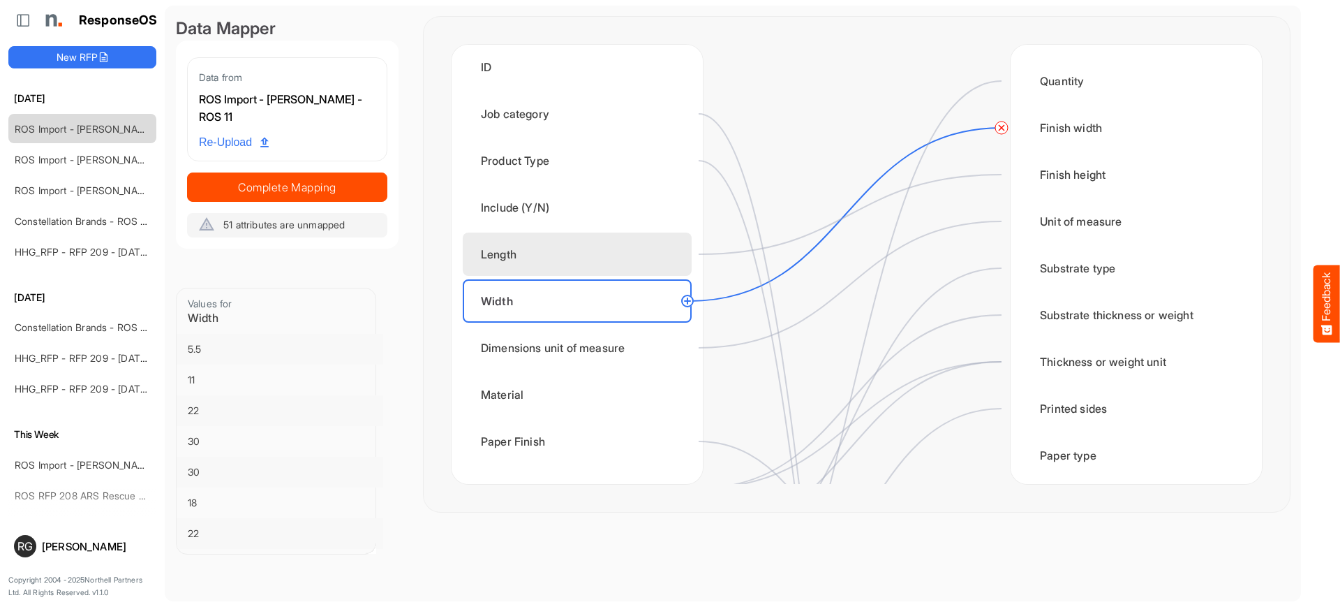
click at [568, 244] on div "Length" at bounding box center [577, 253] width 229 height 43
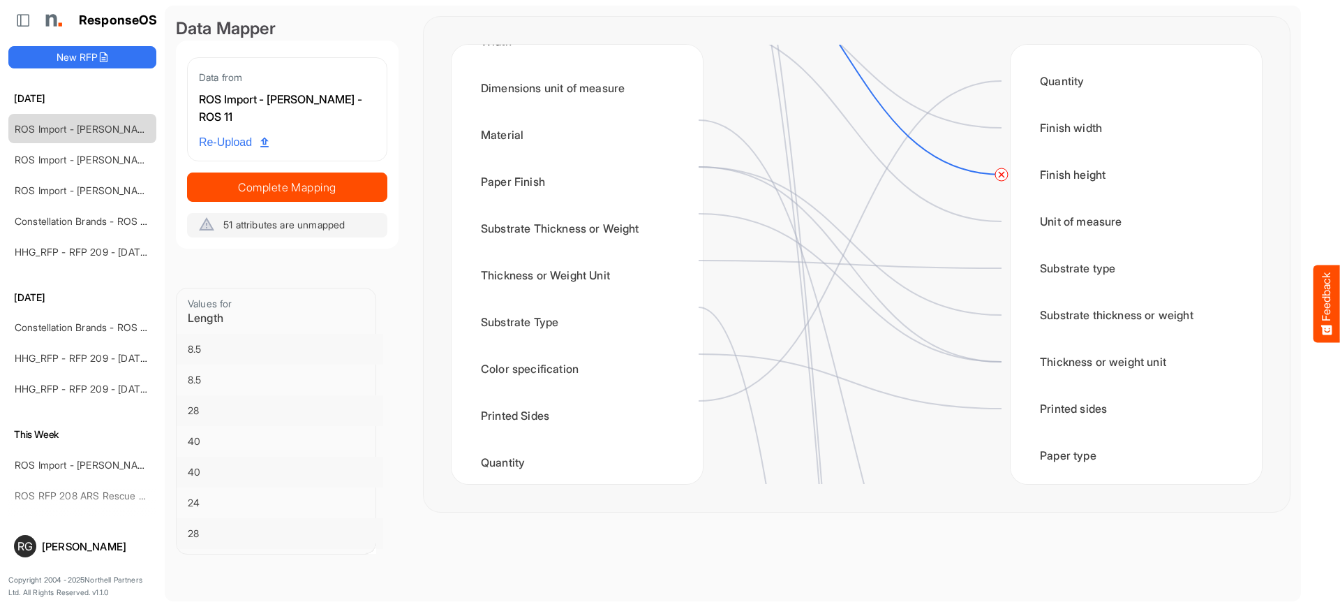
scroll to position [642, 0]
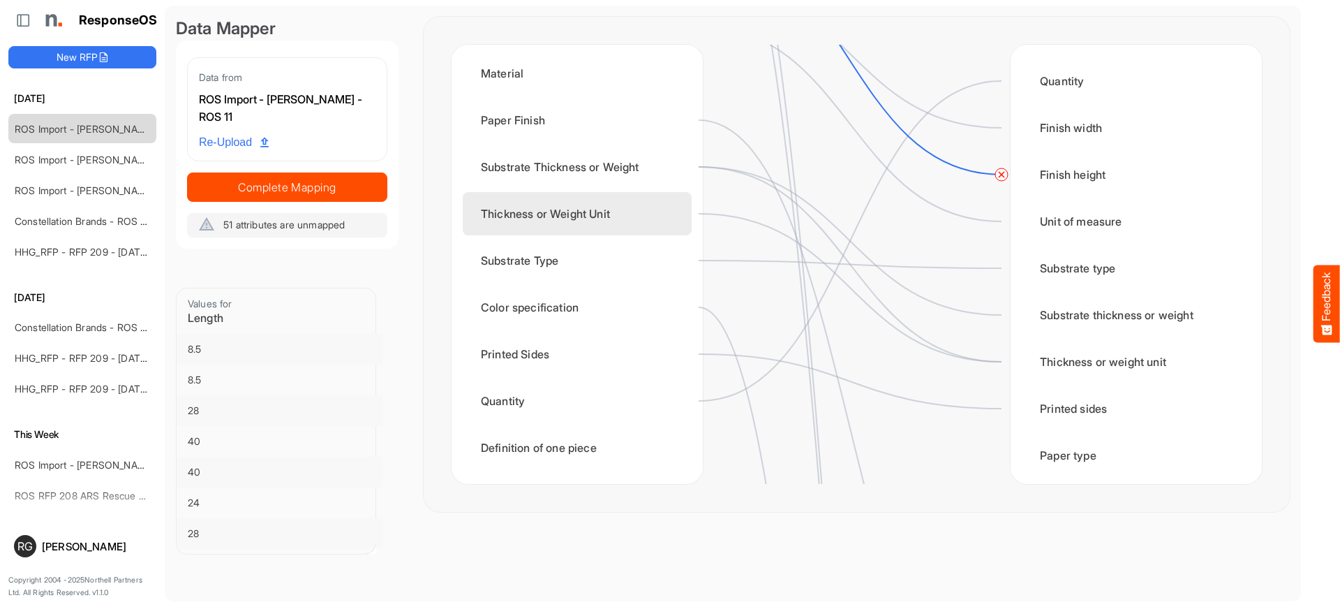
click at [611, 215] on div "Thickness or Weight Unit" at bounding box center [577, 213] width 229 height 43
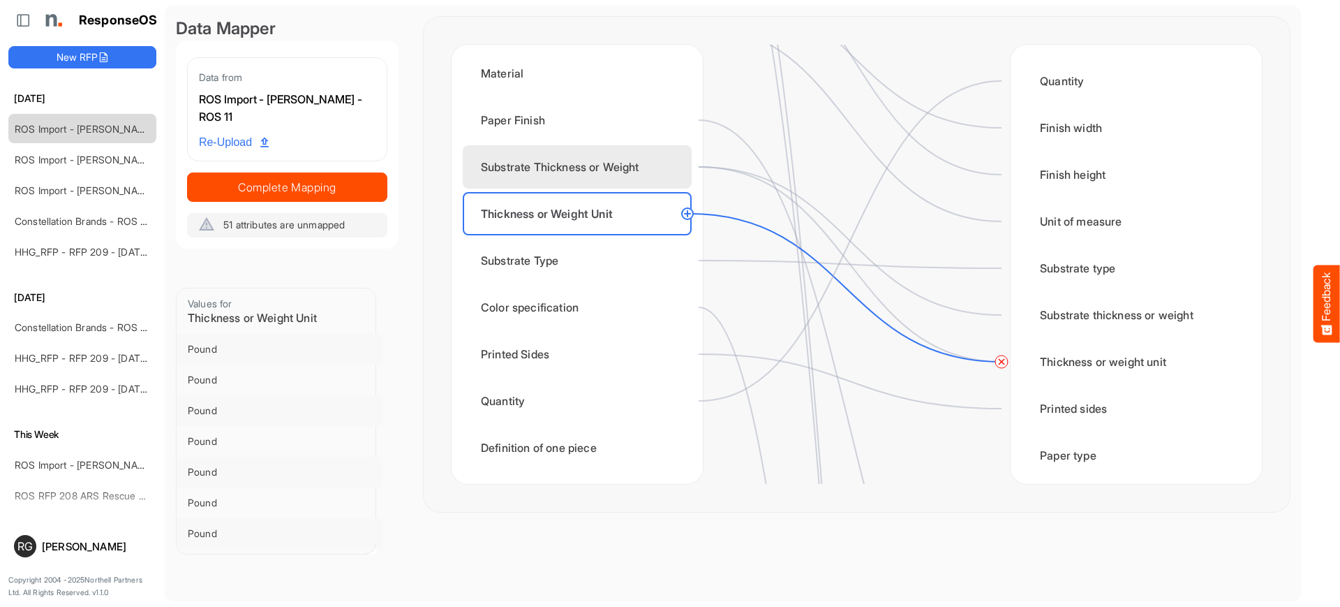
click at [607, 178] on div "Substrate Thickness or Weight" at bounding box center [577, 166] width 229 height 43
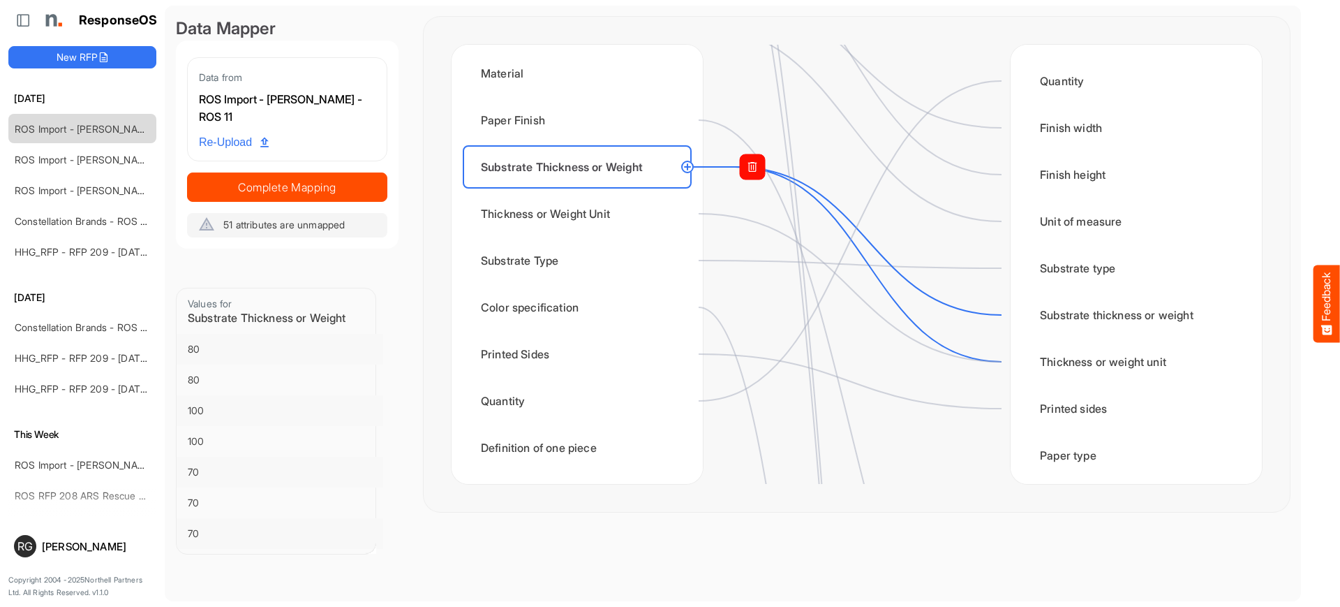
click at [757, 177] on rect at bounding box center [752, 166] width 25 height 25
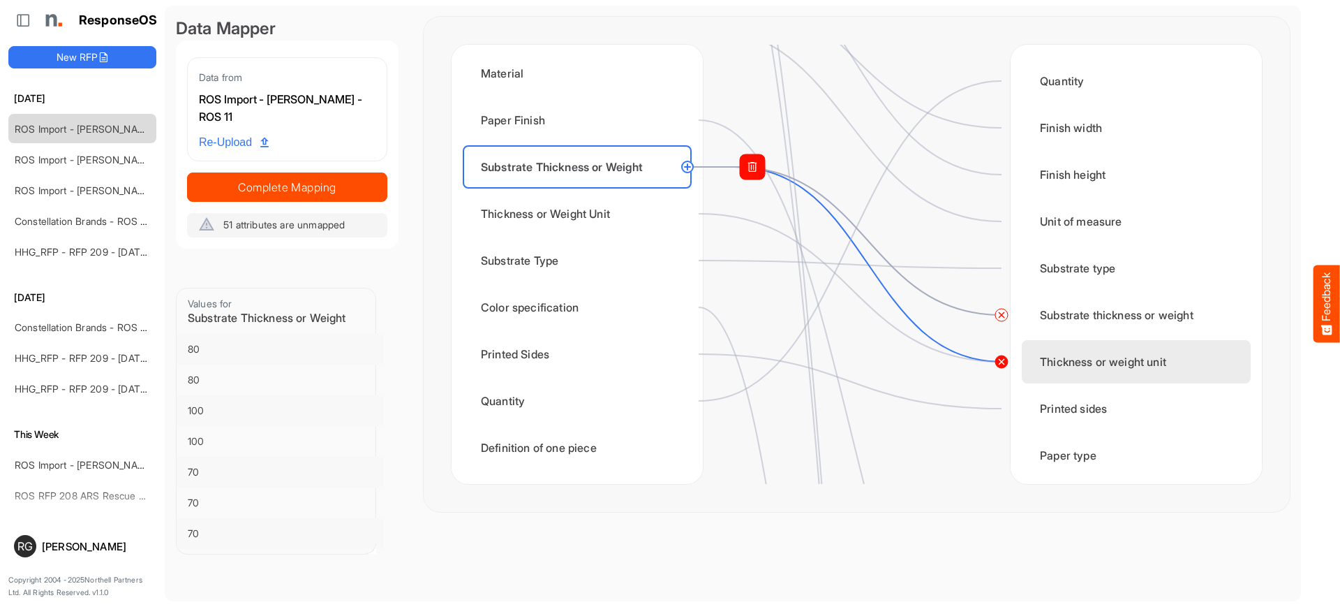
click at [1002, 364] on circle at bounding box center [1001, 361] width 17 height 17
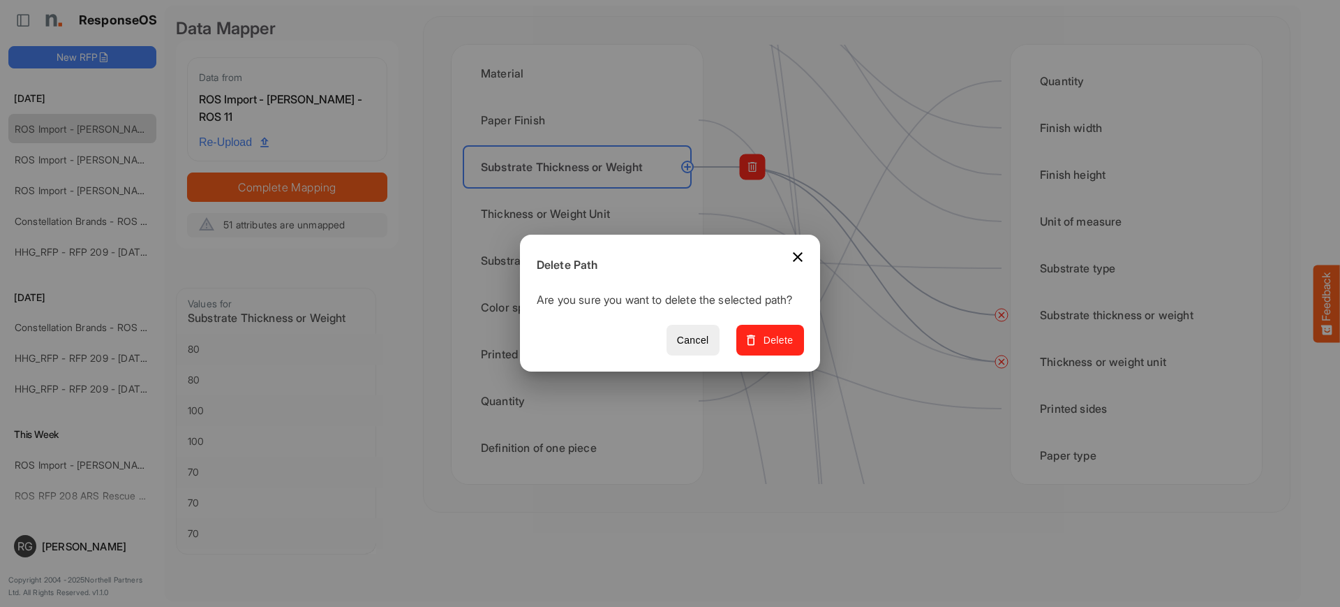
click at [784, 345] on span "Delete" at bounding box center [770, 340] width 47 height 17
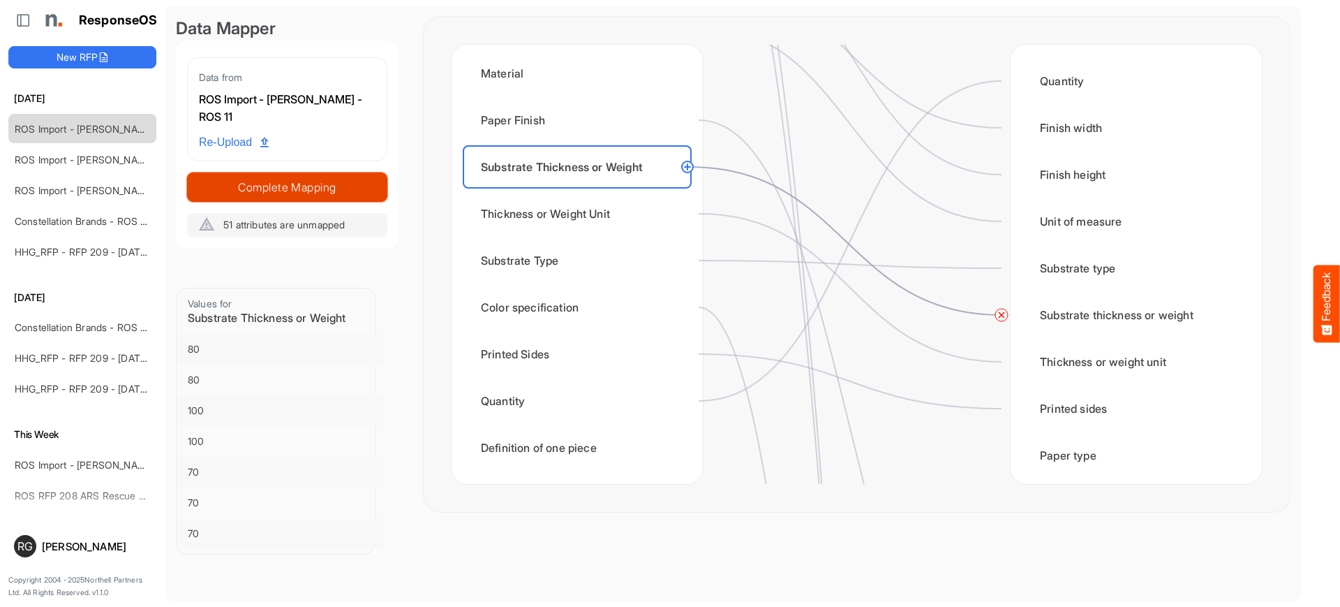
click at [301, 185] on span "Complete Mapping" at bounding box center [287, 187] width 199 height 20
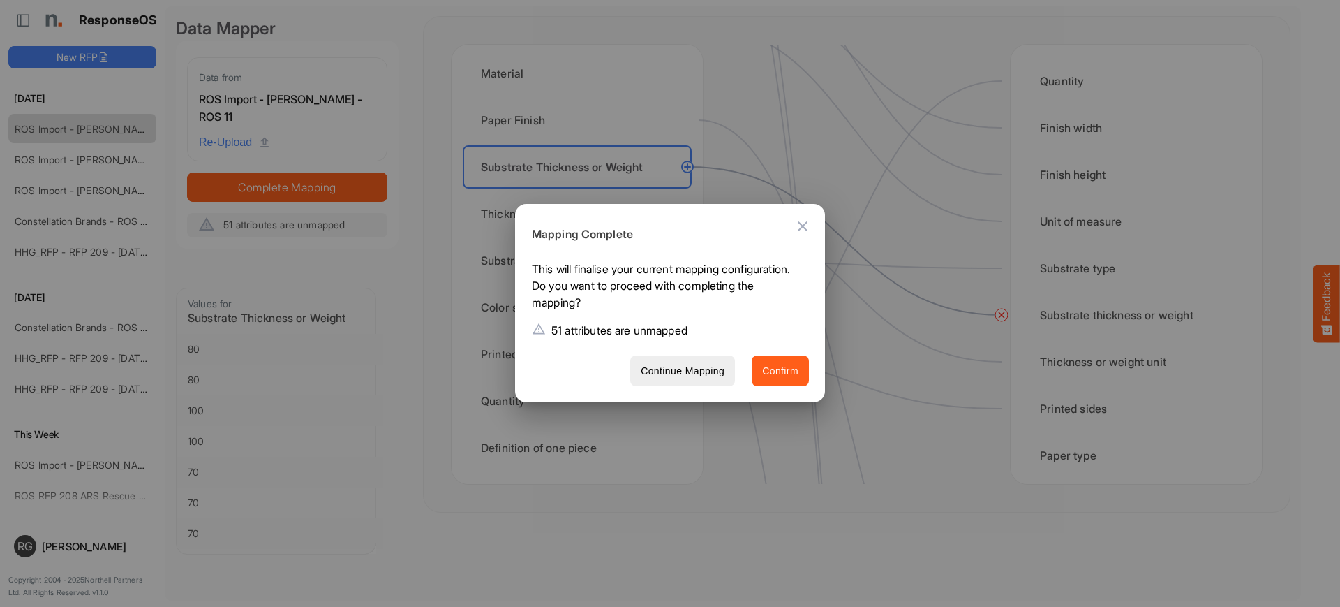
click at [771, 370] on span "Confirm" at bounding box center [780, 370] width 36 height 17
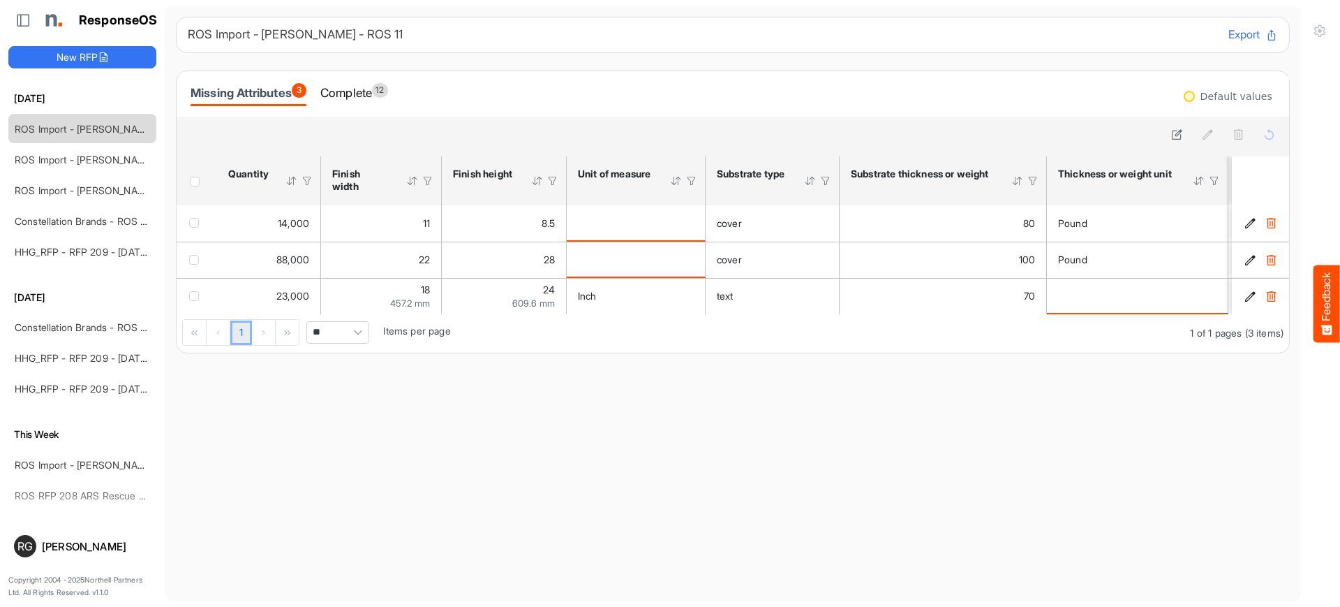
click at [194, 182] on span "Header checkbox" at bounding box center [195, 182] width 10 height 10
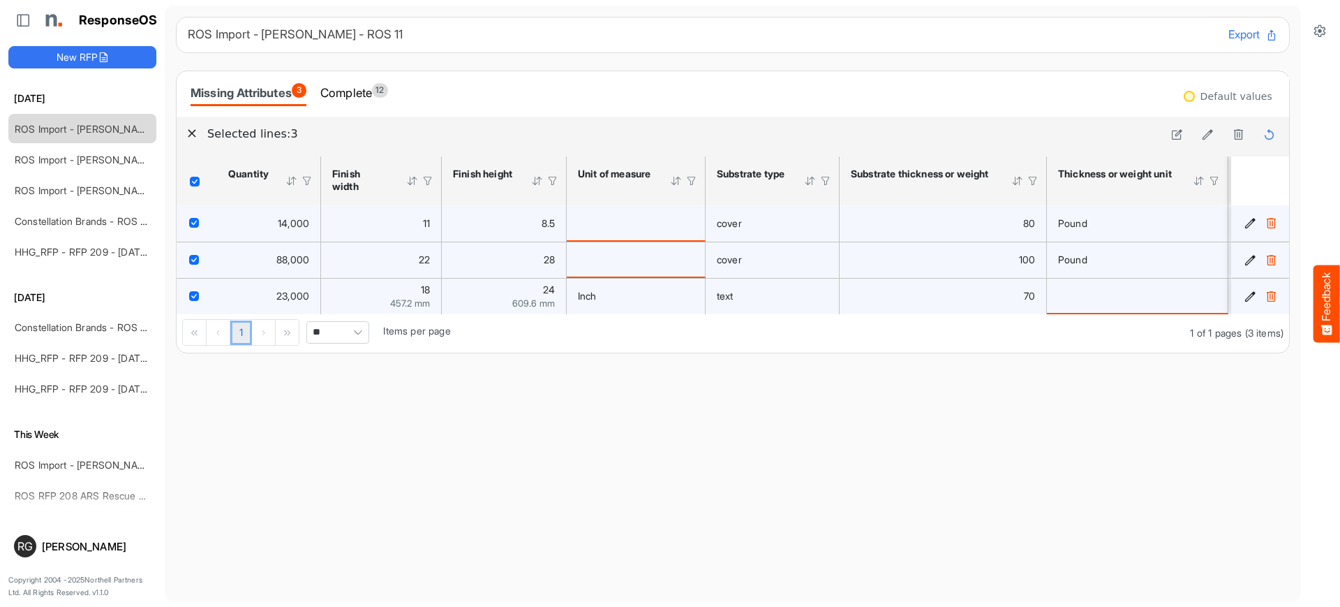
click at [193, 292] on span "checkbox" at bounding box center [194, 296] width 10 height 10
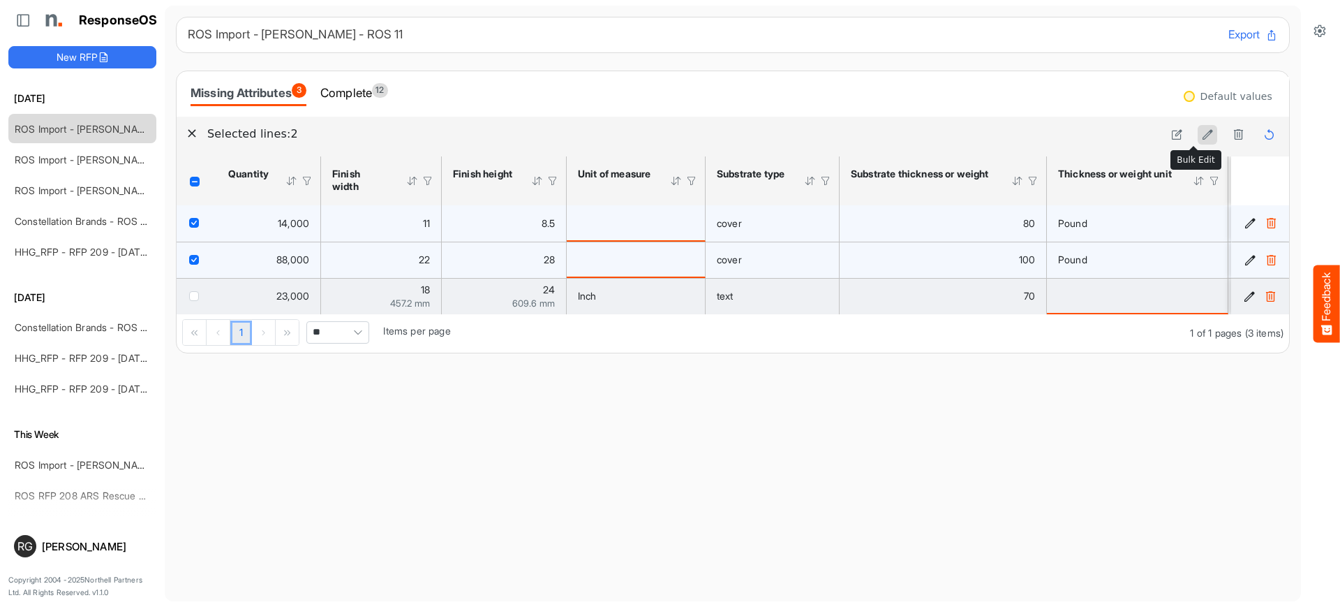
click at [1202, 139] on icon at bounding box center [1208, 134] width 12 height 12
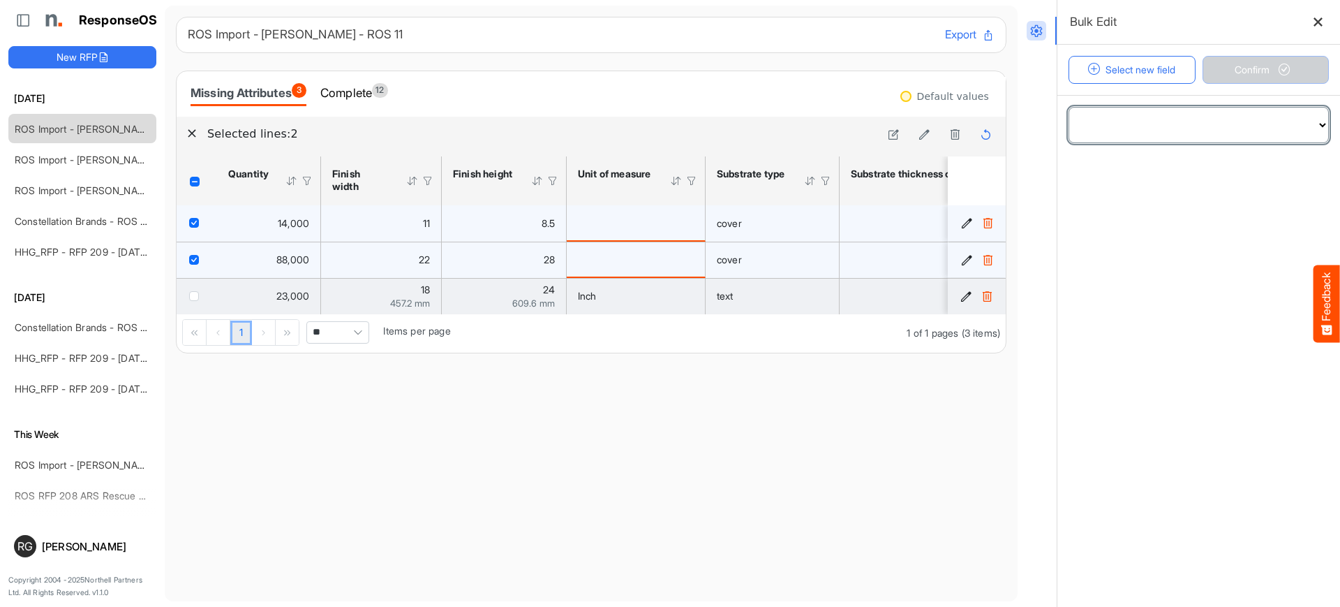
click at [1296, 128] on select "**********" at bounding box center [1198, 124] width 259 height 35
select select "**********"
click at [1069, 107] on select "**********" at bounding box center [1198, 124] width 259 height 35
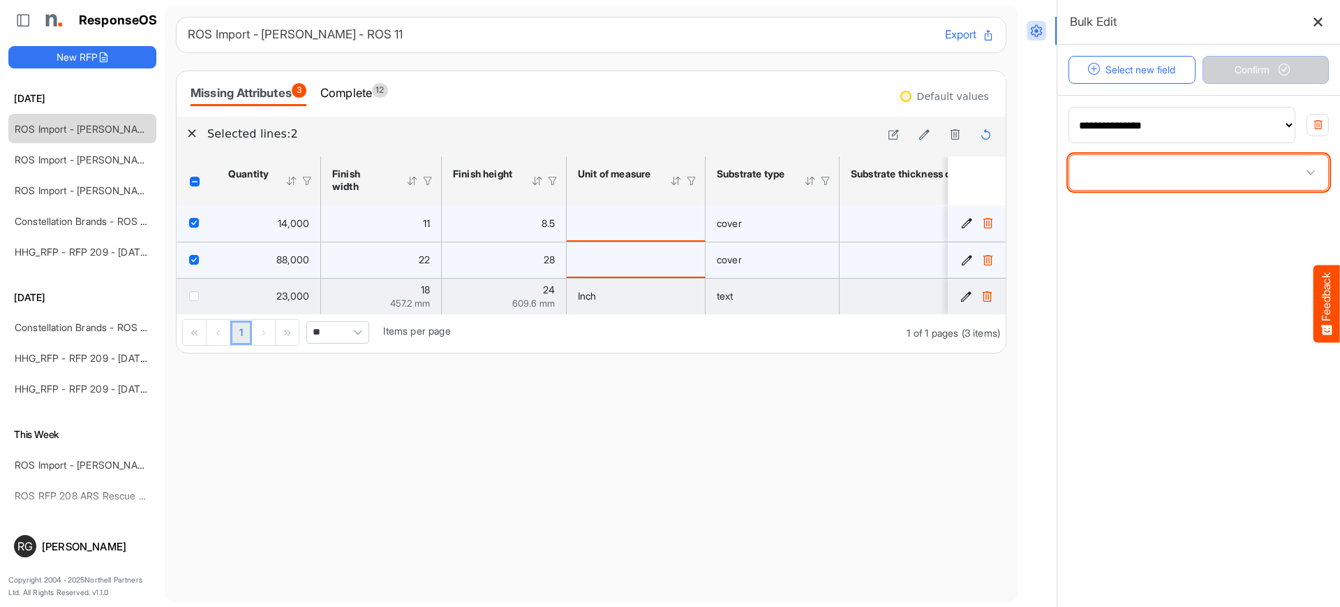
click at [1275, 177] on span at bounding box center [1198, 172] width 259 height 35
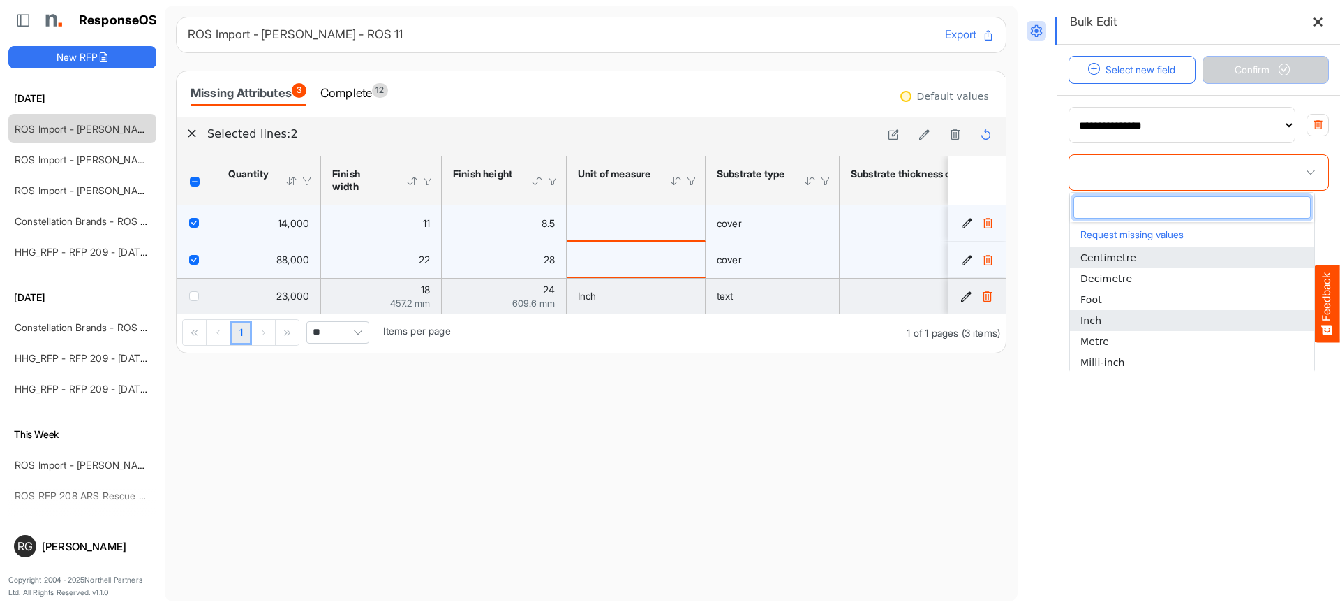
click at [1167, 322] on li "Inch" at bounding box center [1192, 320] width 244 height 21
type input "****"
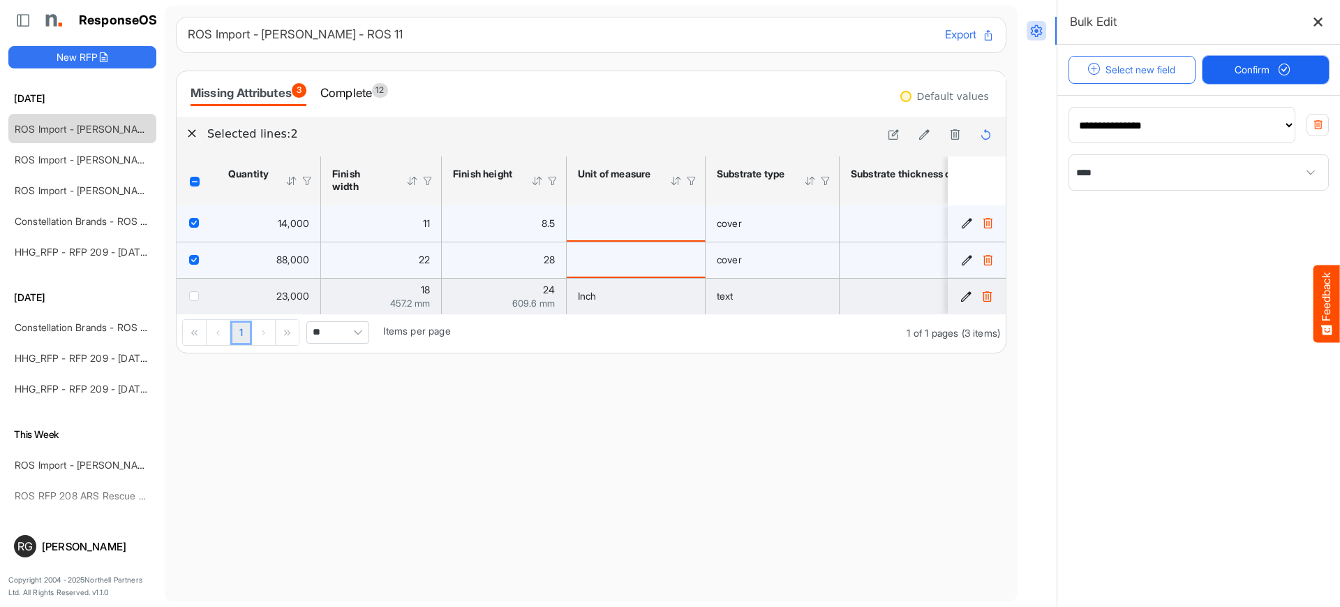
click at [1272, 69] on span "Confirm" at bounding box center [1265, 69] width 61 height 15
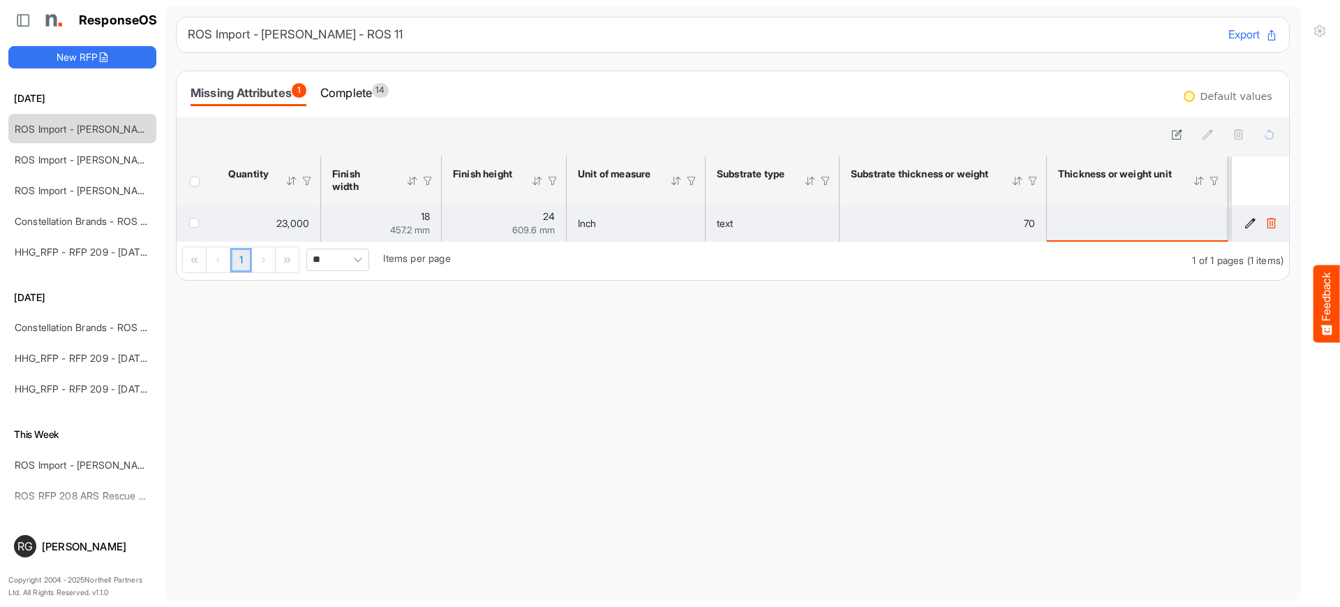
click at [1245, 218] on icon "19ee0a2f-bf51-4a65-9549-a21f75638841 is template cell Column Header" at bounding box center [1251, 223] width 12 height 12
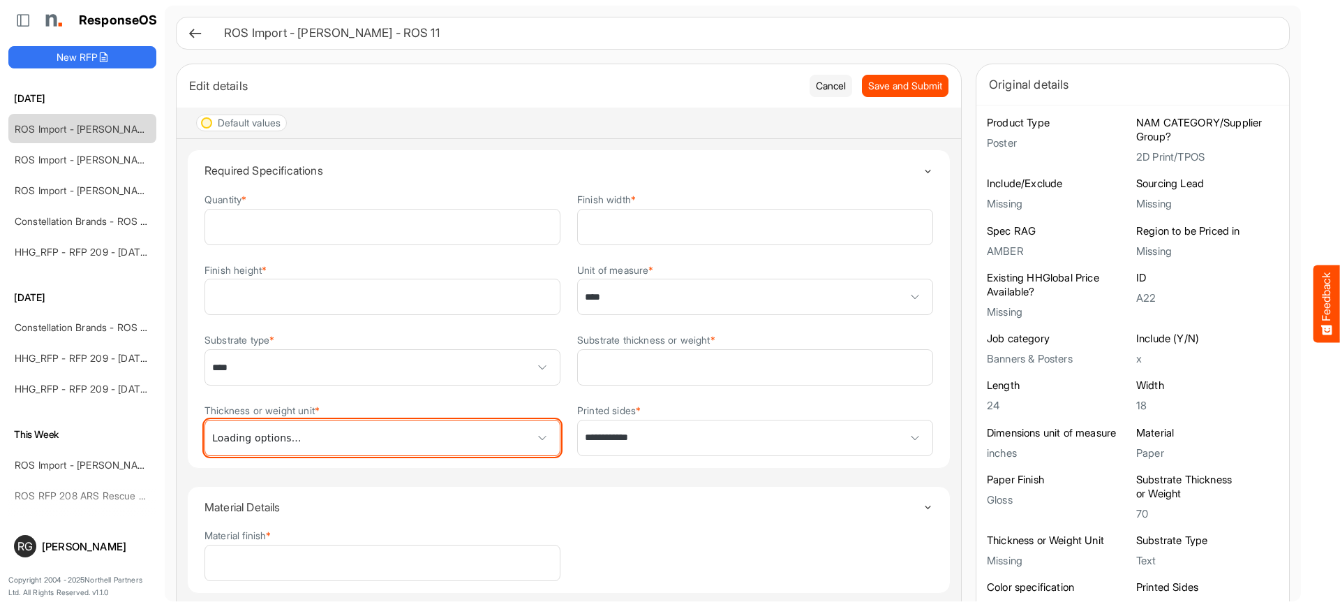
click at [542, 434] on span at bounding box center [542, 437] width 21 height 21
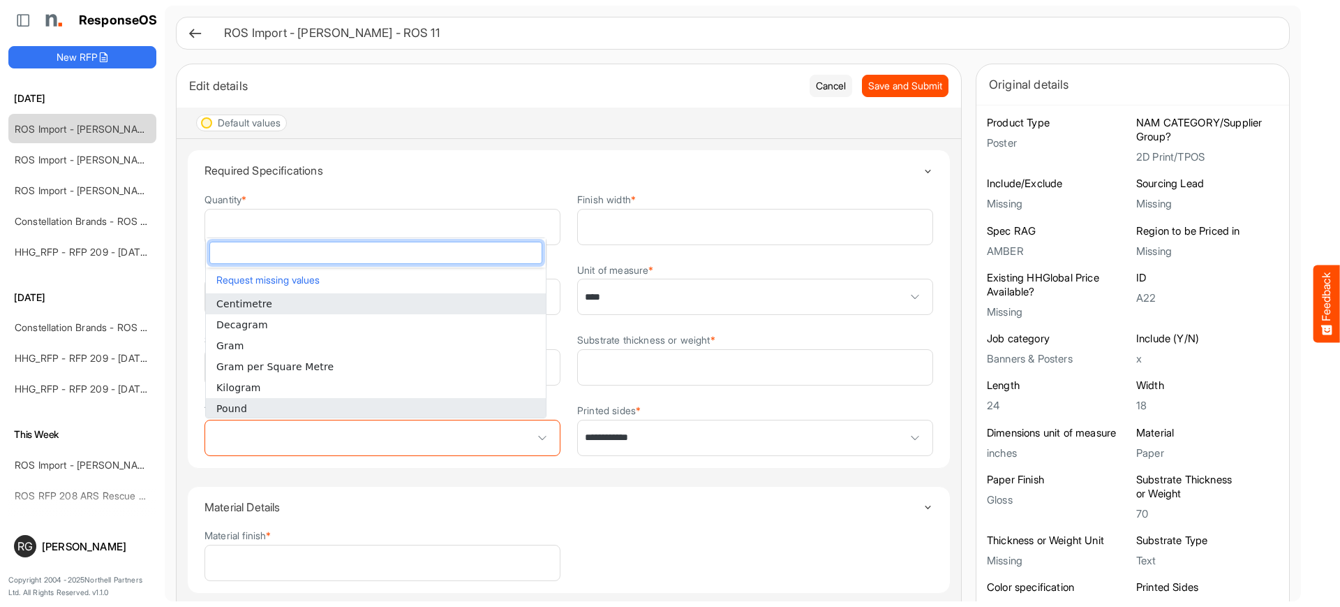
click at [411, 408] on li "Pound" at bounding box center [376, 408] width 340 height 21
type input "*****"
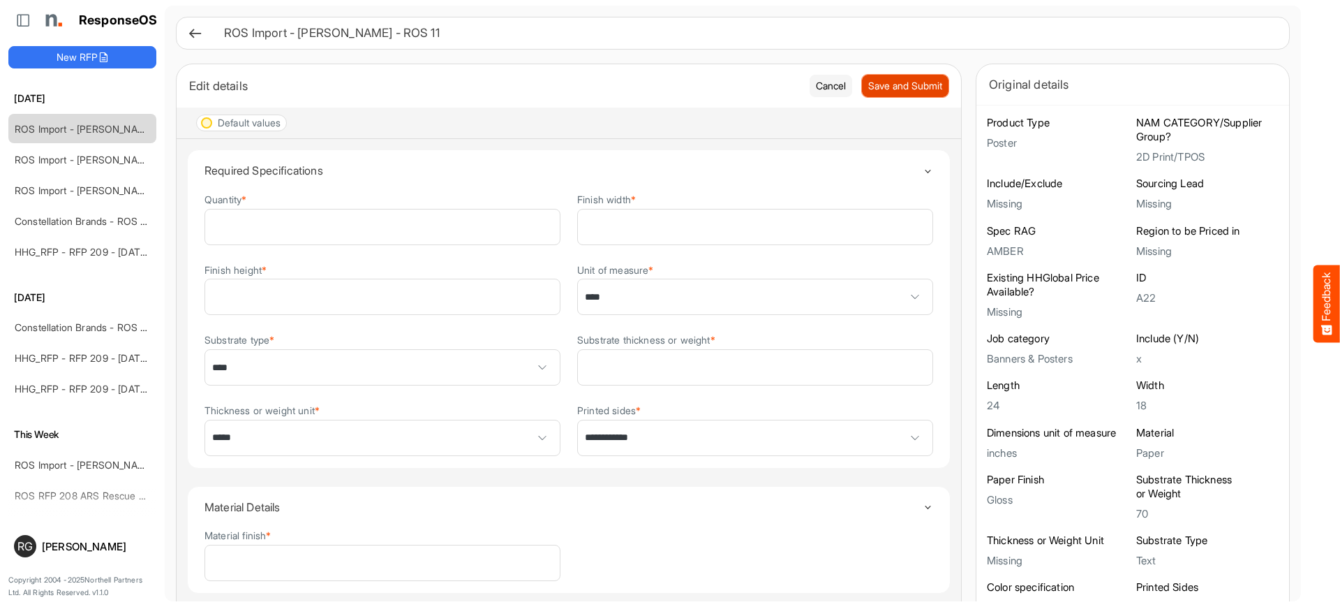
click at [902, 84] on span "Save and Submit" at bounding box center [905, 85] width 74 height 15
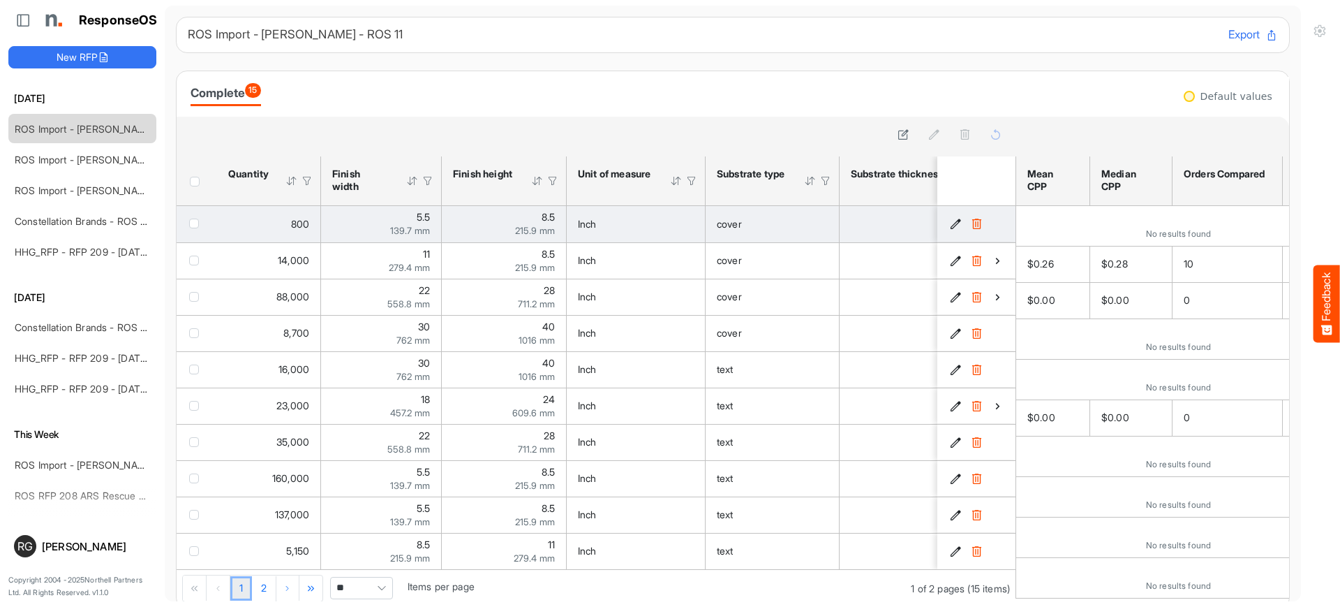
click at [950, 223] on icon "2f8c1dfa-4b23-404e-8f4e-fe080343821d is template cell Column Header" at bounding box center [956, 224] width 12 height 12
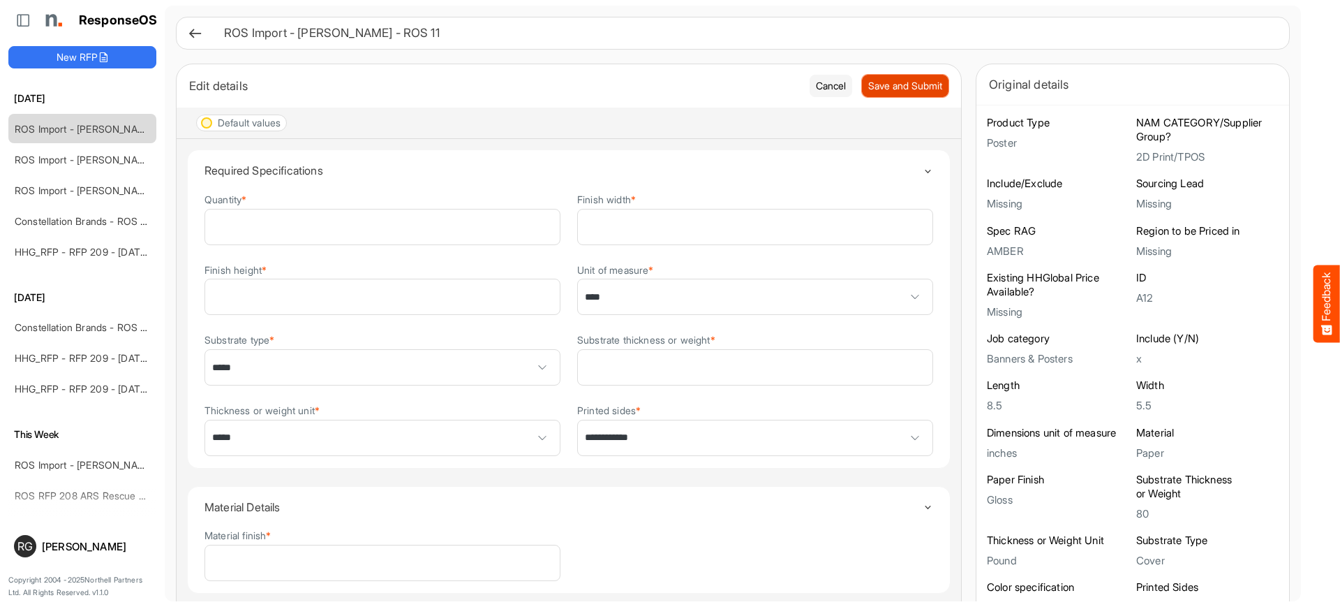
click at [893, 83] on span "Save and Submit" at bounding box center [905, 85] width 74 height 15
